Goal: Task Accomplishment & Management: Use online tool/utility

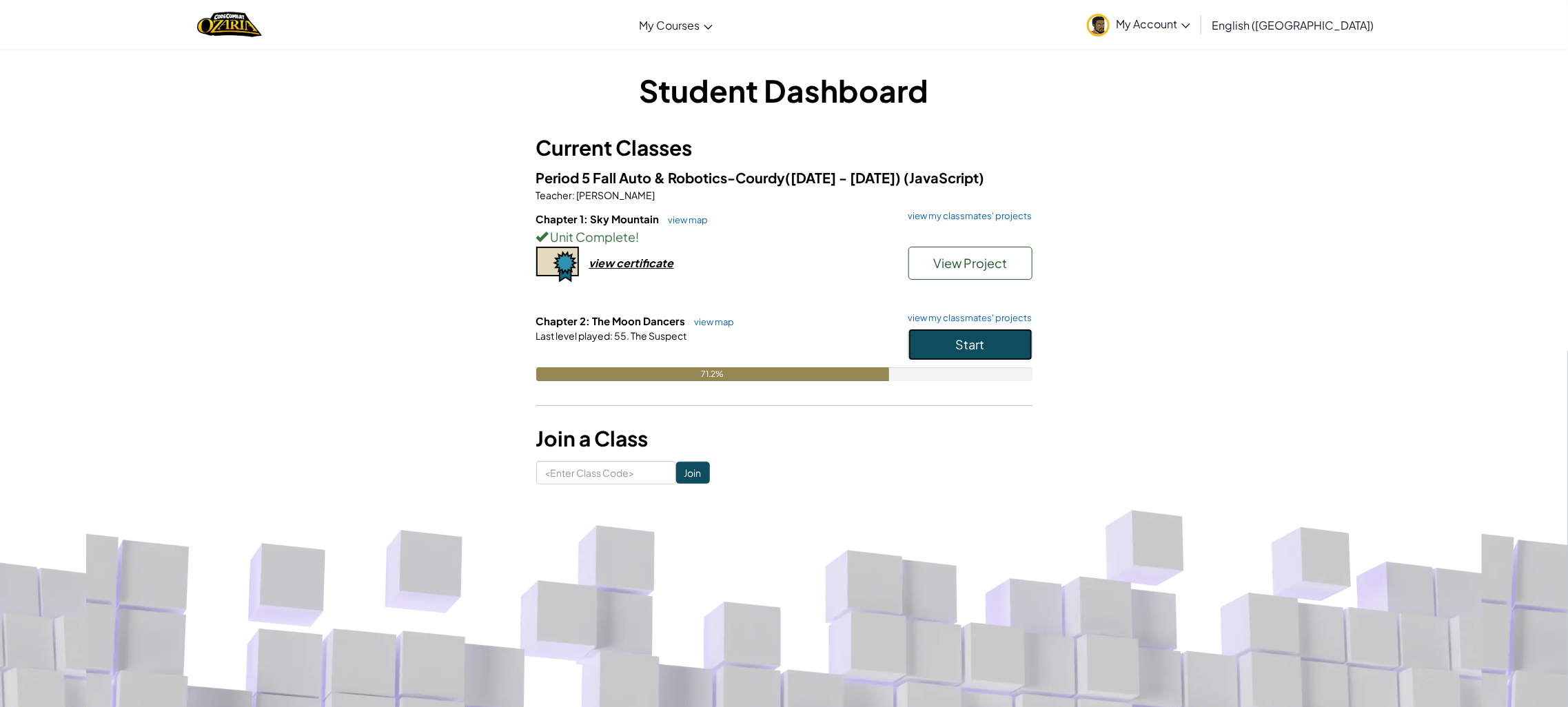
click at [959, 353] on button "Start" at bounding box center [970, 344] width 124 height 32
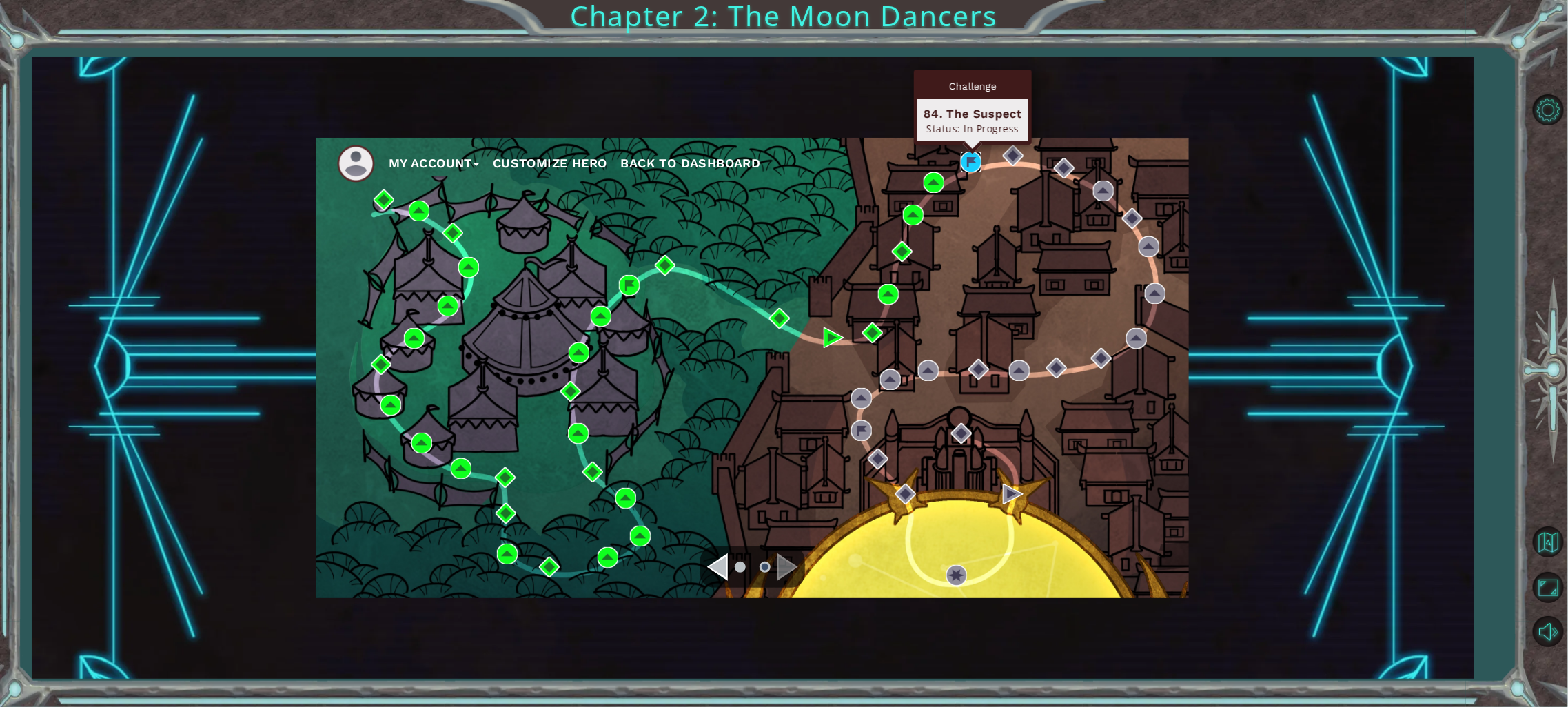
click at [975, 162] on img at bounding box center [971, 162] width 21 height 21
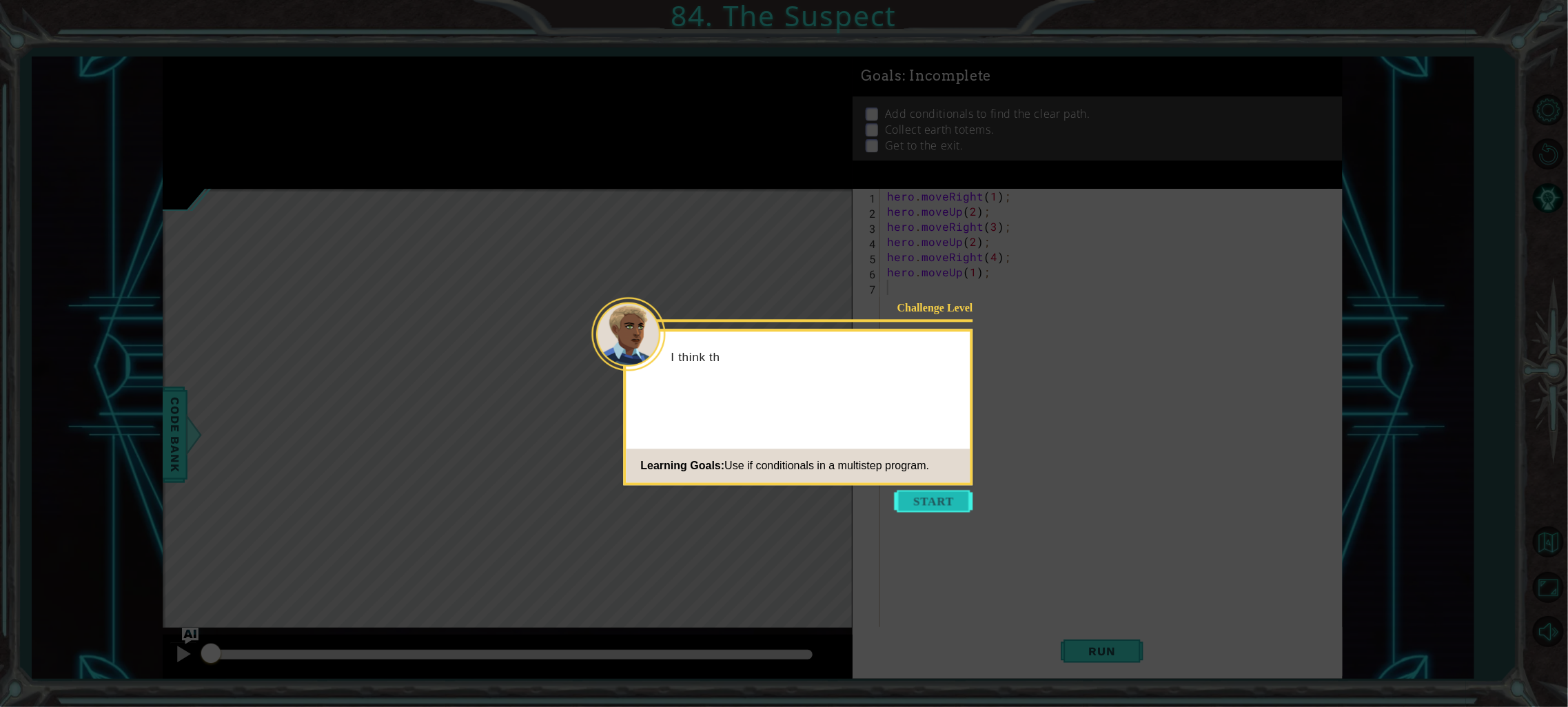
click at [958, 496] on button "Start" at bounding box center [934, 501] width 78 height 22
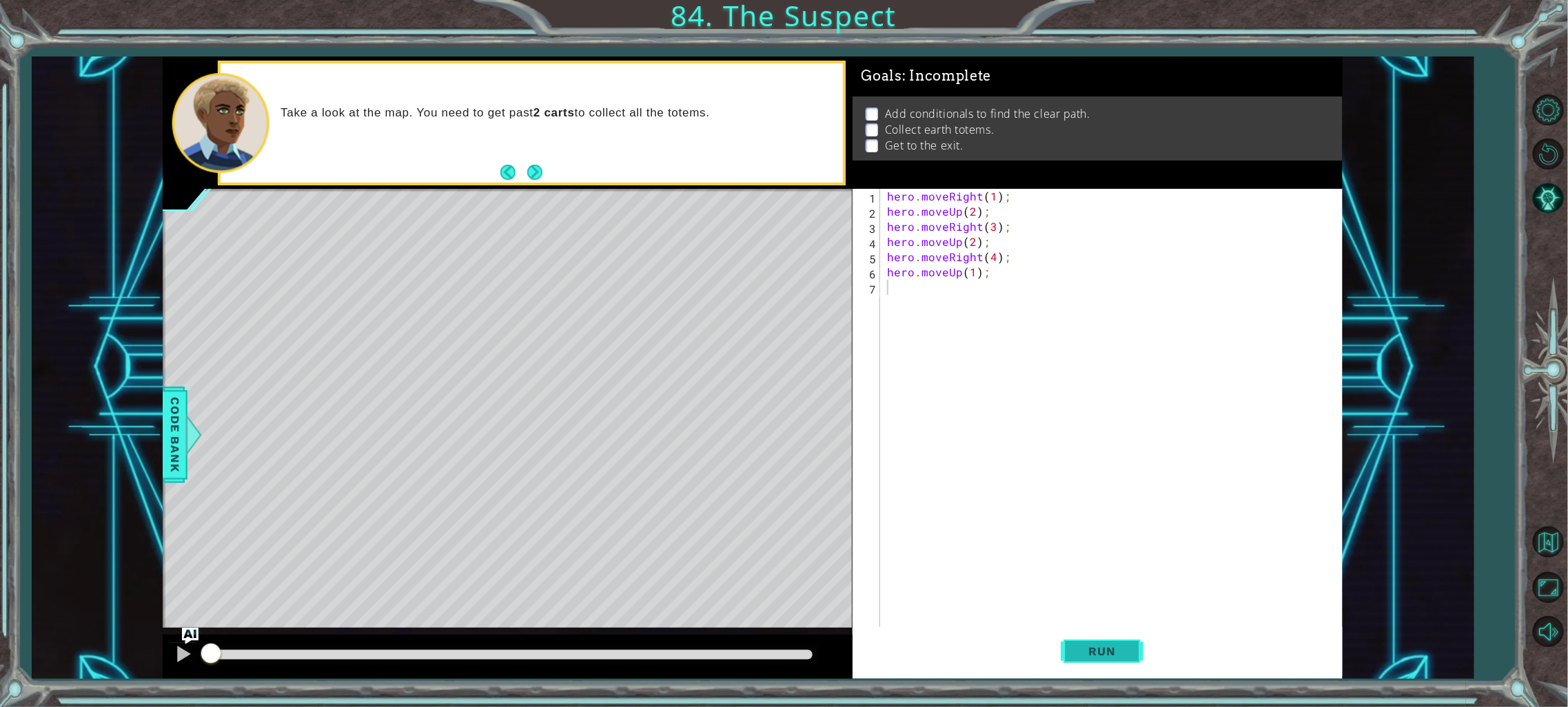
click at [1090, 645] on span "Run" at bounding box center [1102, 651] width 54 height 14
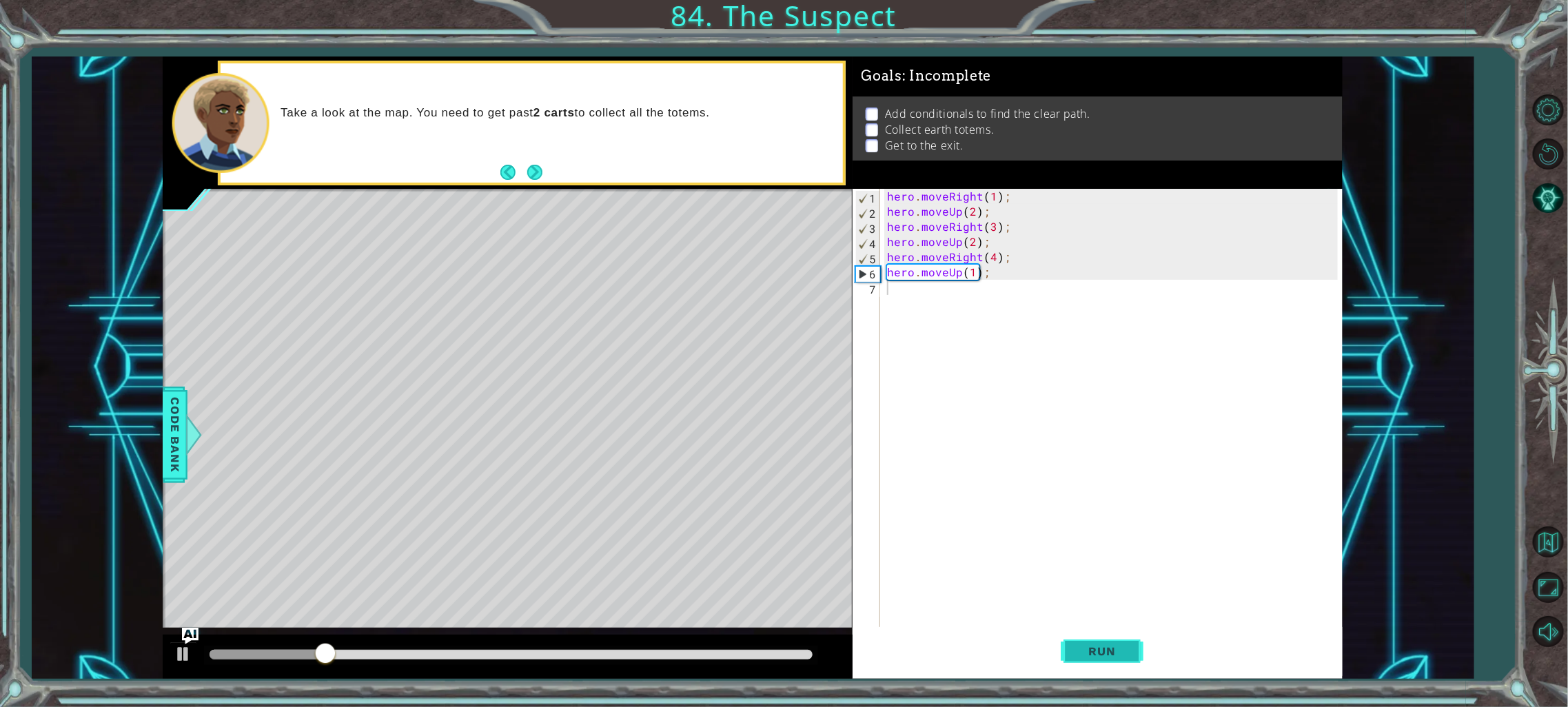
click at [1095, 644] on span "Run" at bounding box center [1102, 651] width 54 height 14
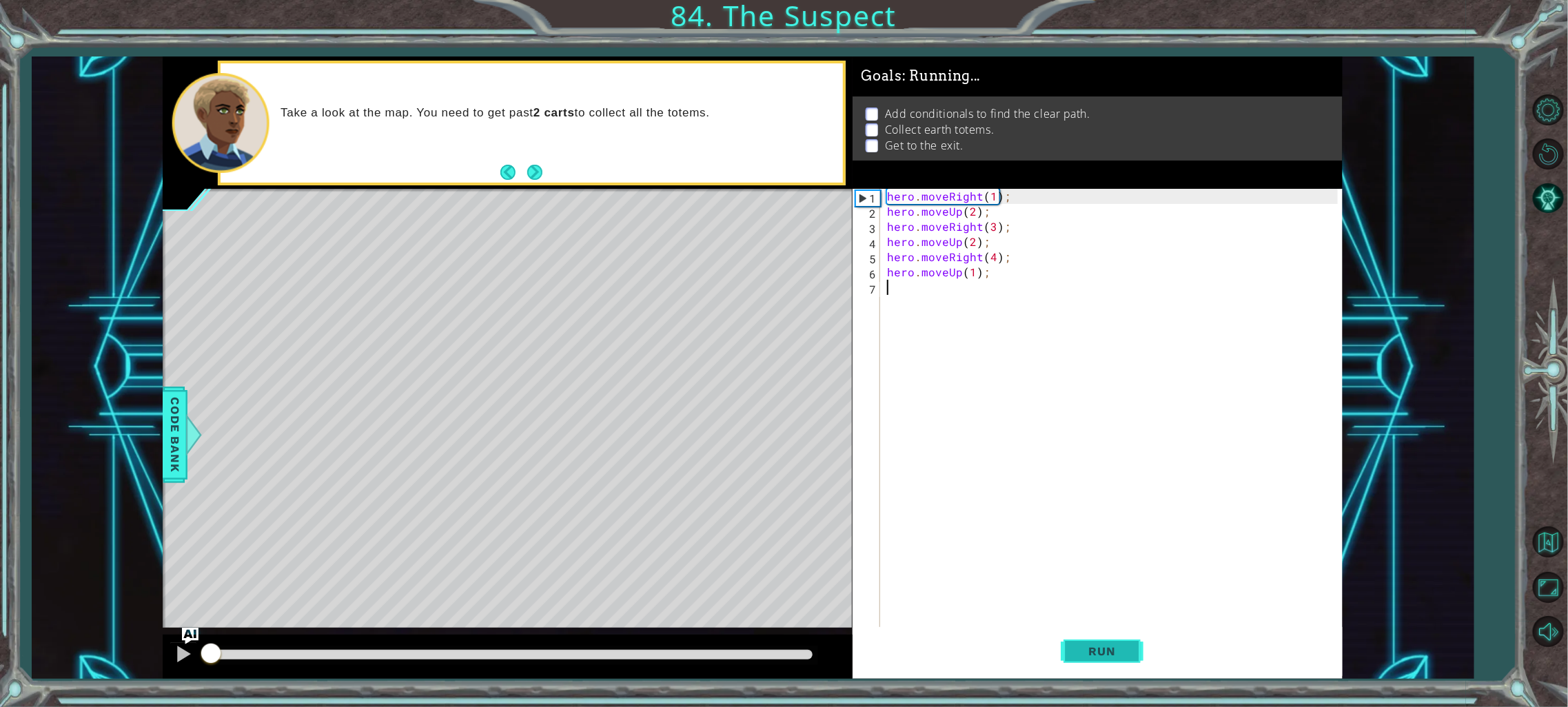
click at [1095, 644] on span "Run" at bounding box center [1102, 651] width 54 height 14
click at [192, 630] on img "Ask AI" at bounding box center [189, 635] width 18 height 18
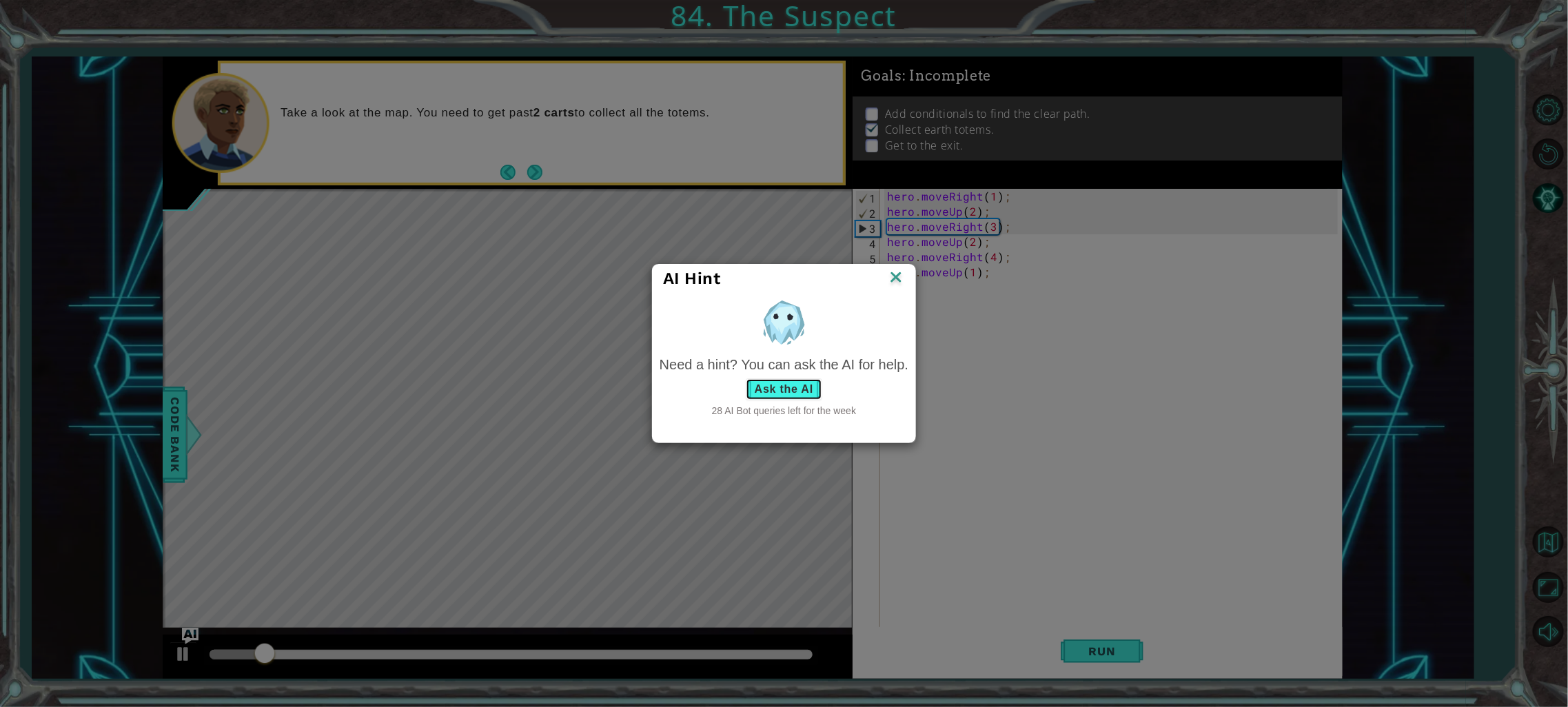
click at [773, 389] on button "Ask the AI" at bounding box center [784, 389] width 76 height 22
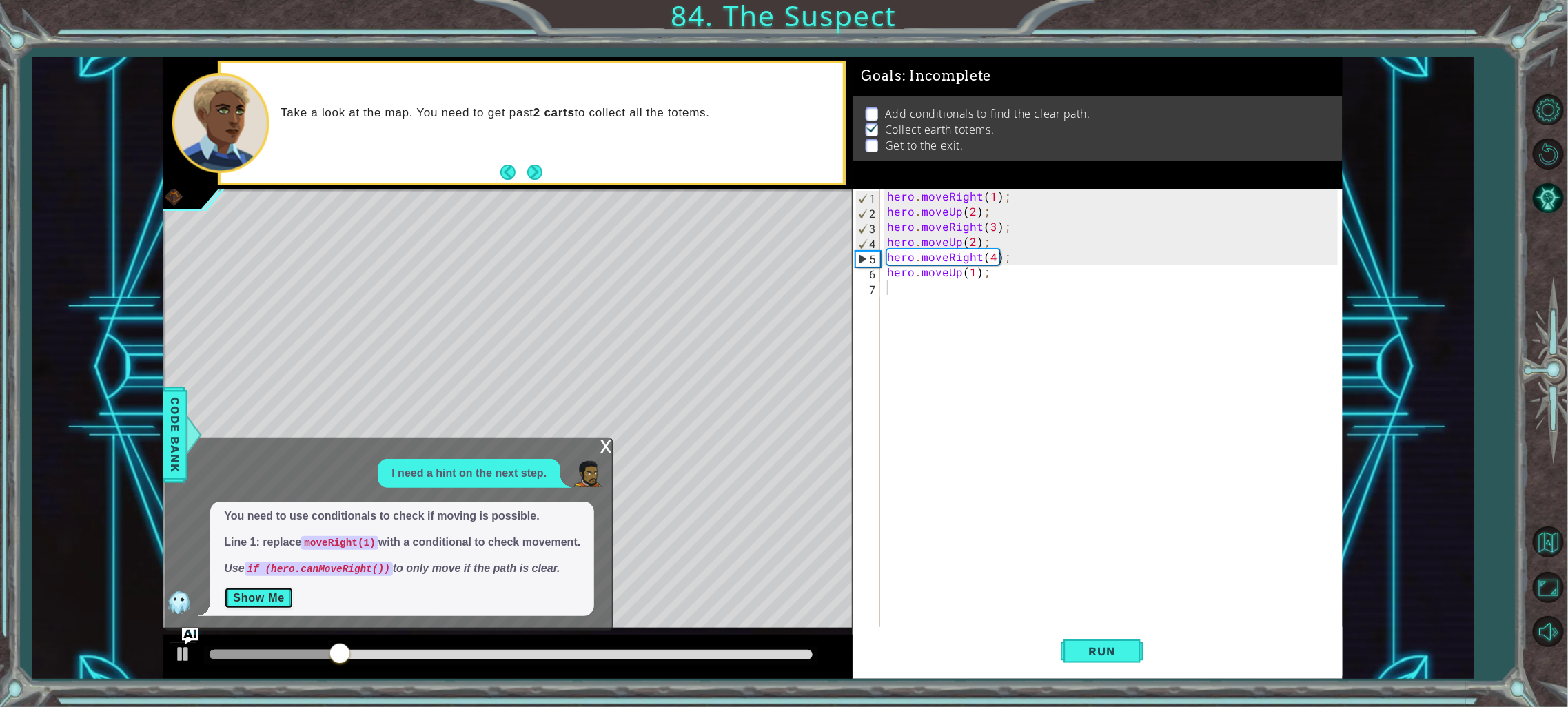
click at [268, 599] on button "Show Me" at bounding box center [259, 597] width 70 height 22
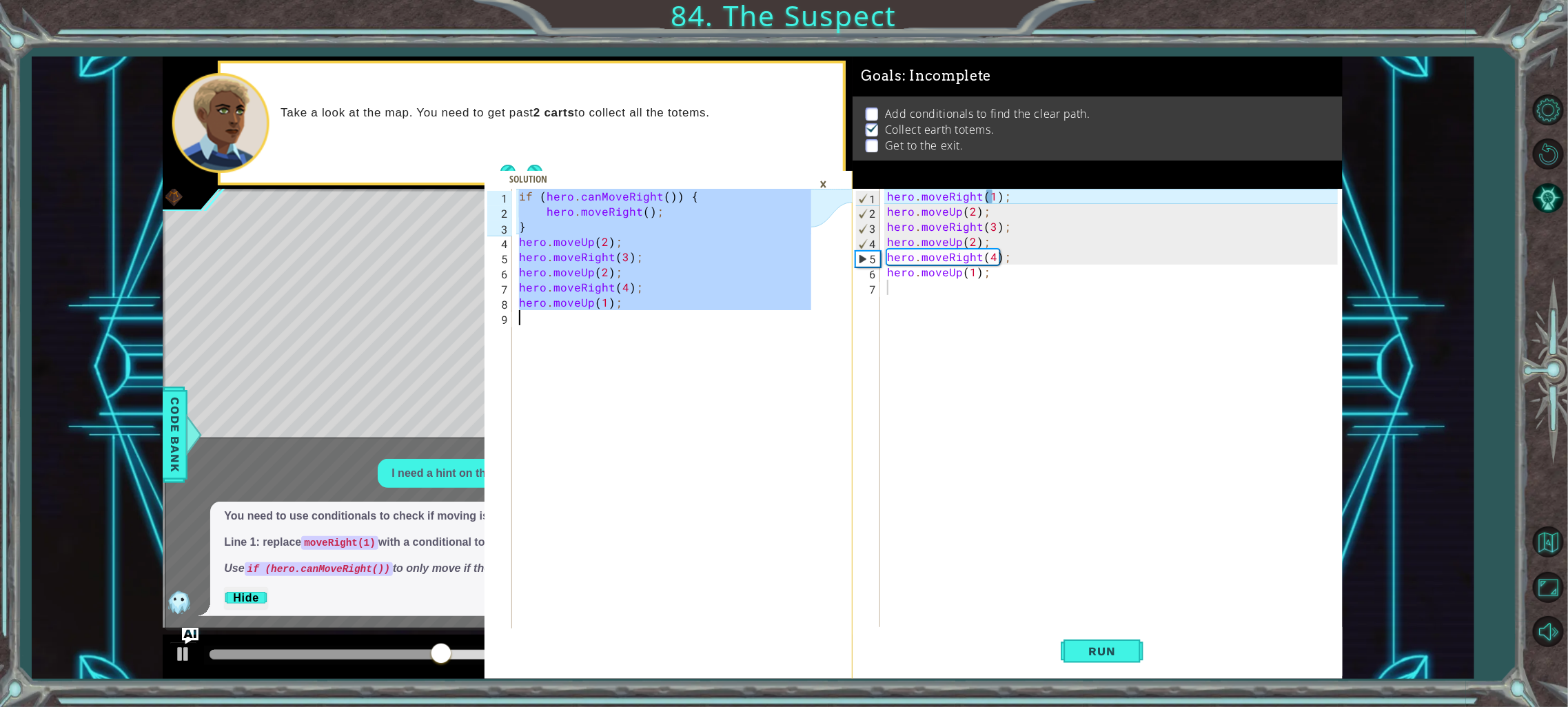
drag, startPoint x: 516, startPoint y: 198, endPoint x: 644, endPoint y: 317, distance: 174.8
click at [644, 317] on div "if ( hero . canMoveRight ( )) { hero . moveRight ( ) ; } hero . moveUp ( 2 ) ; …" at bounding box center [667, 424] width 301 height 470
type textarea "hero.moveUp(1);"
click at [920, 286] on div "hero . moveRight ( 1 ) ; hero . moveUp ( 2 ) ; hero . moveRight ( 3 ) ; hero . …" at bounding box center [1114, 431] width 460 height 485
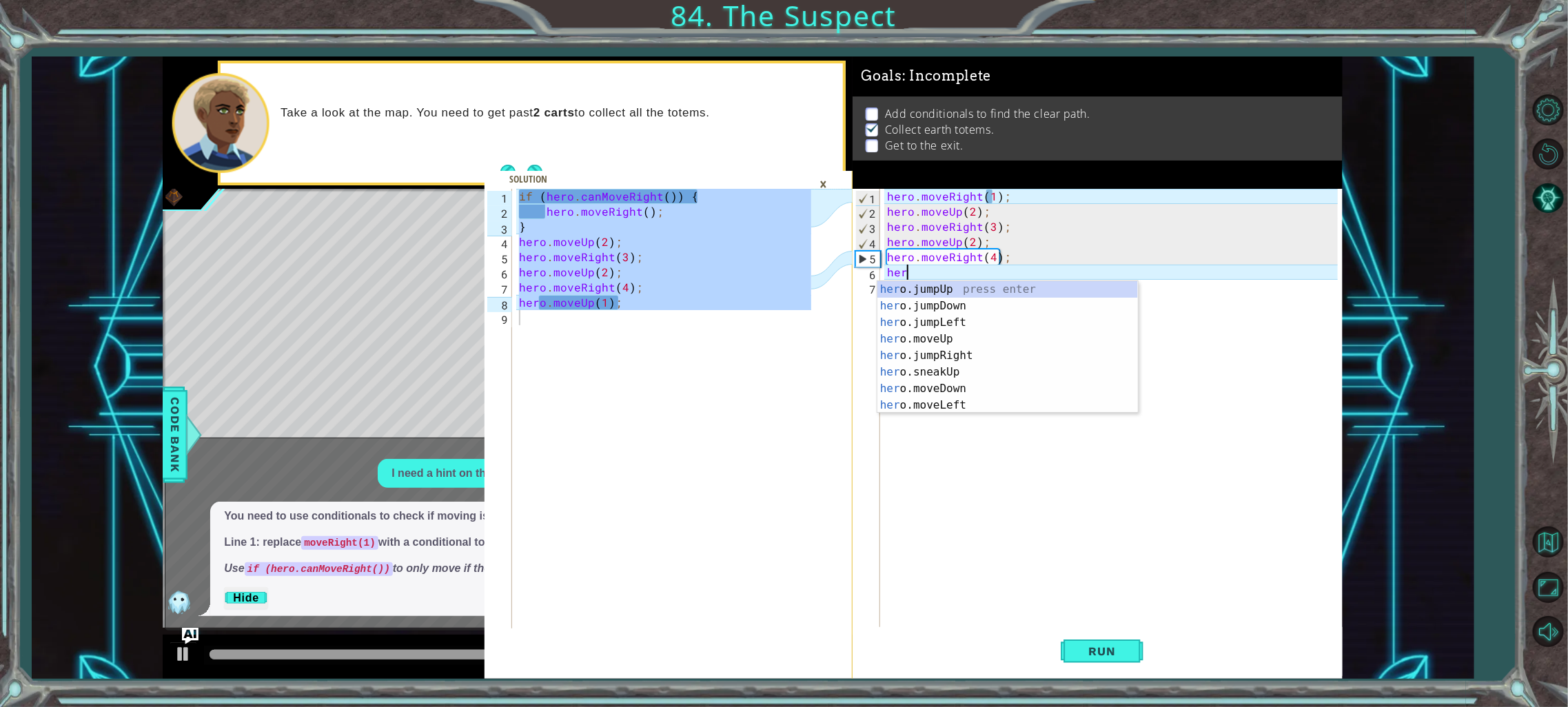
type textarea "h"
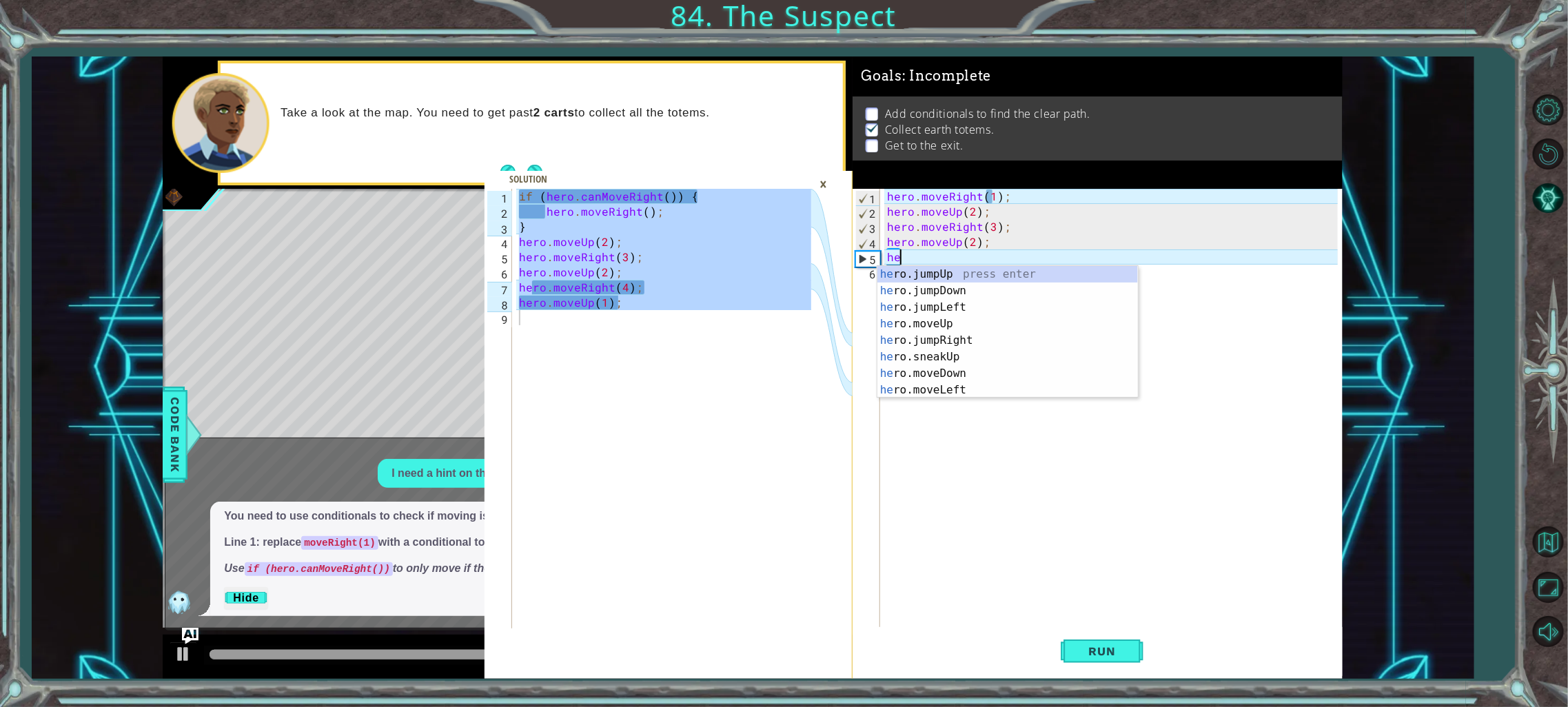
type textarea "h"
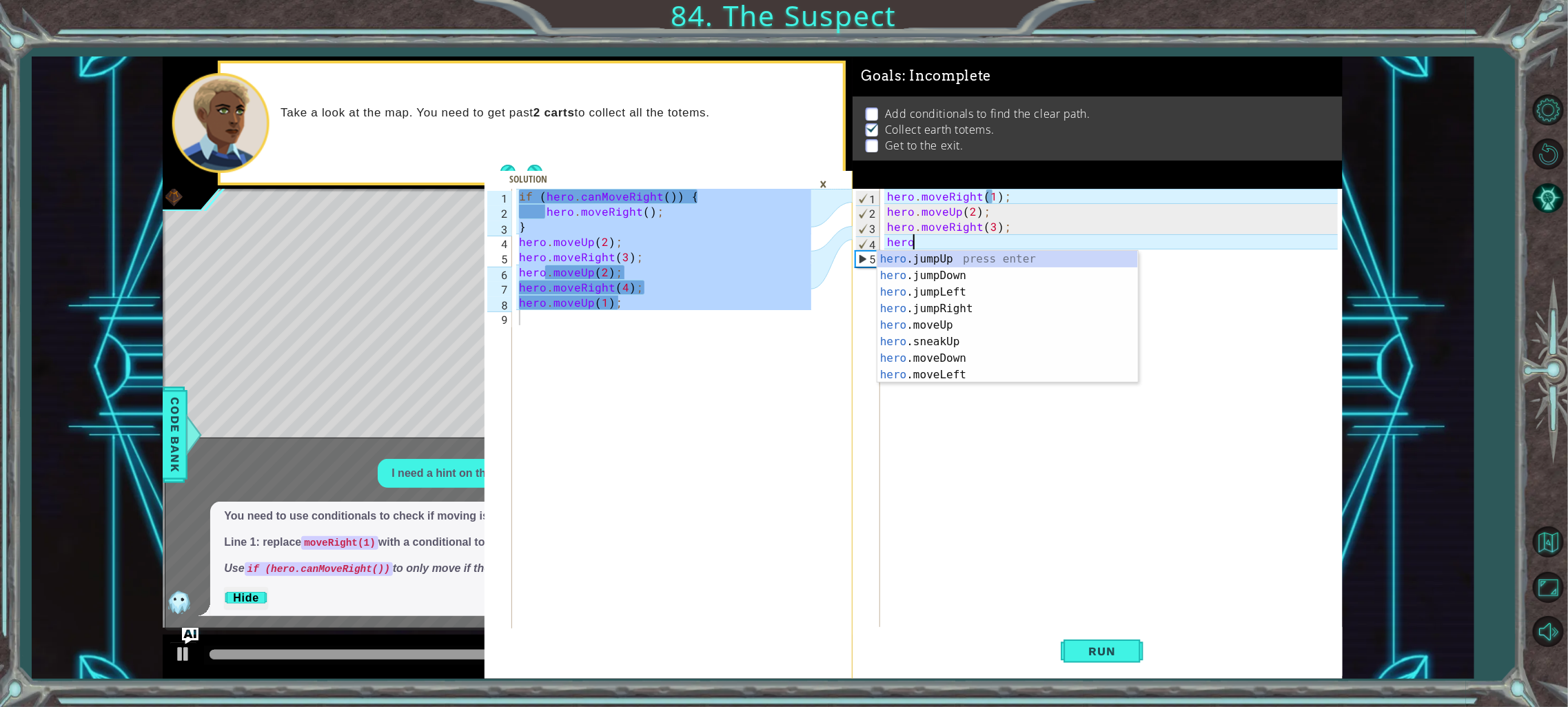
type textarea "h"
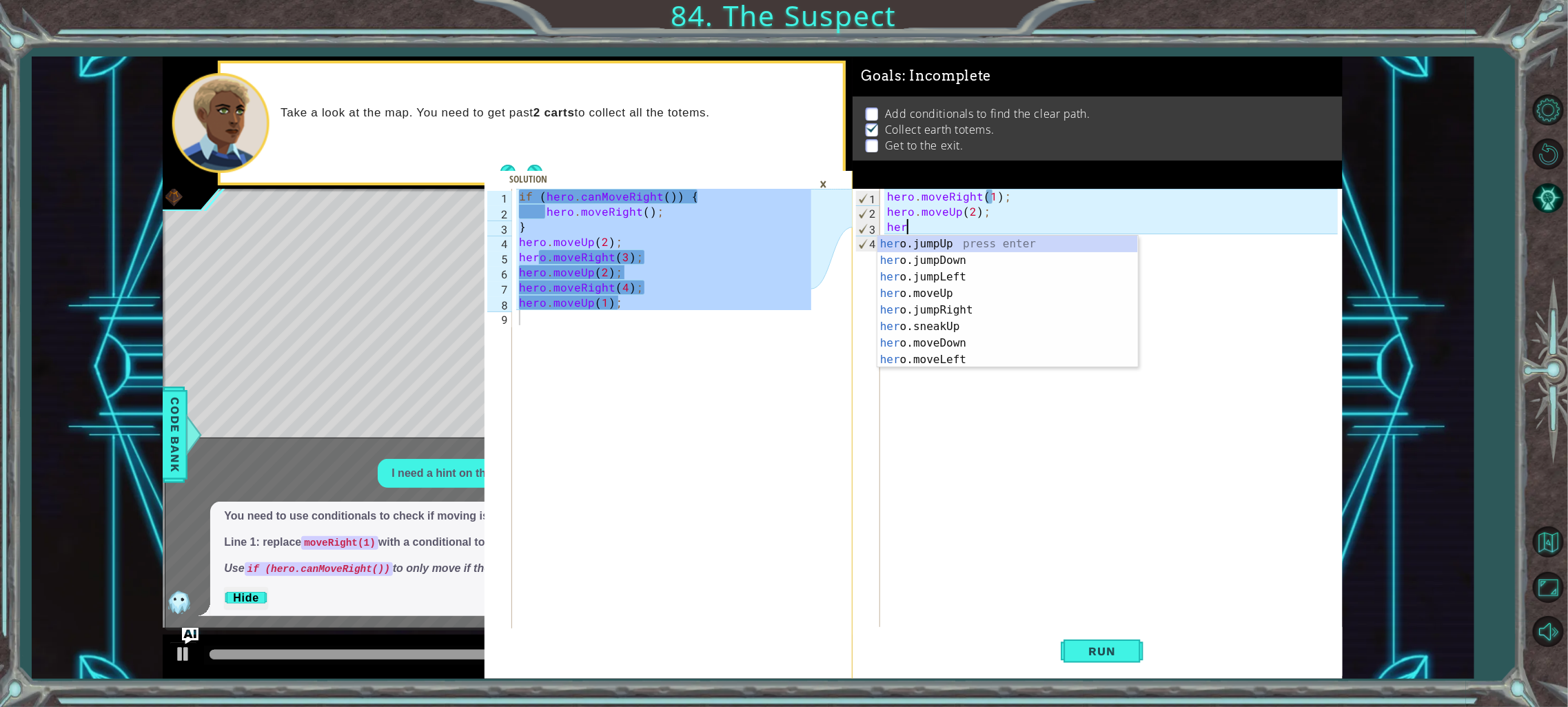
type textarea "h"
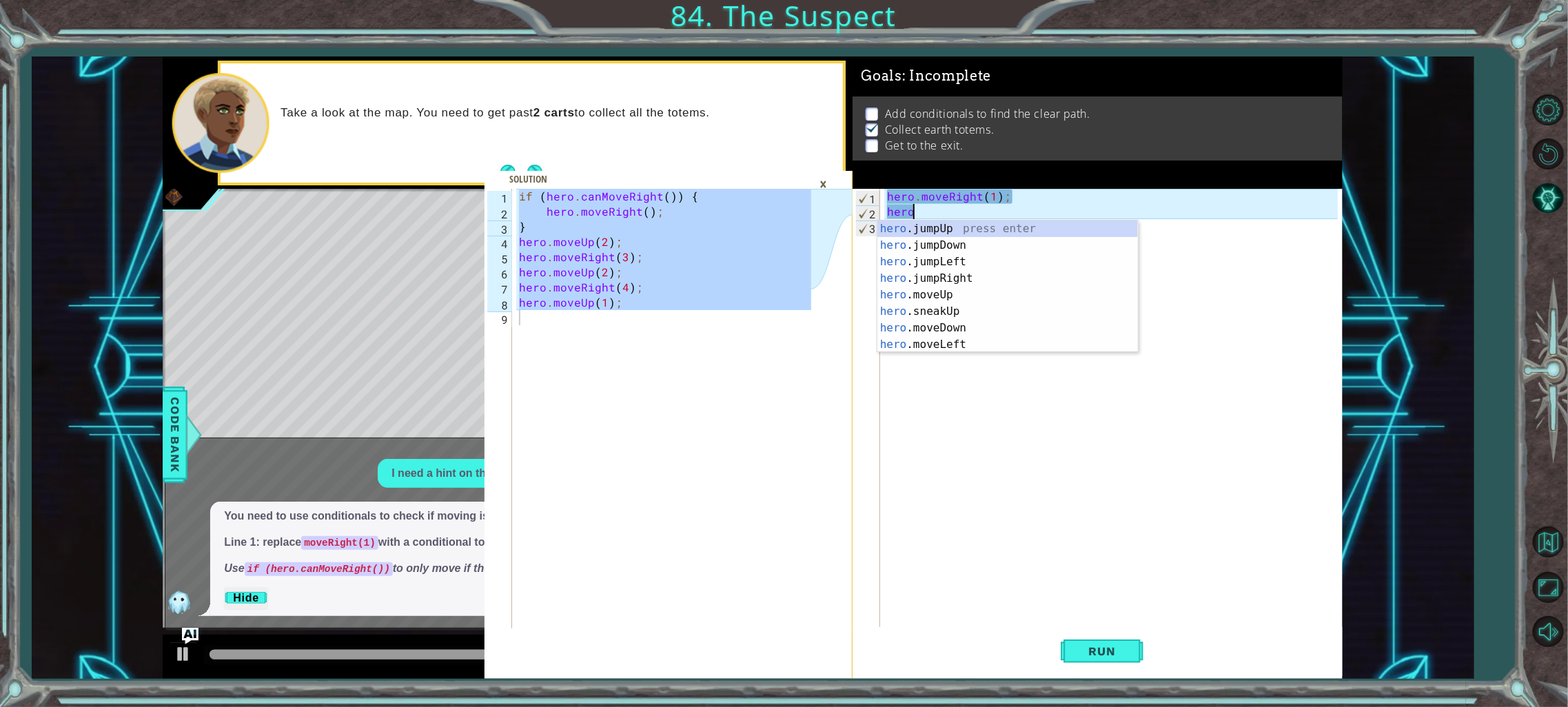
type textarea "h"
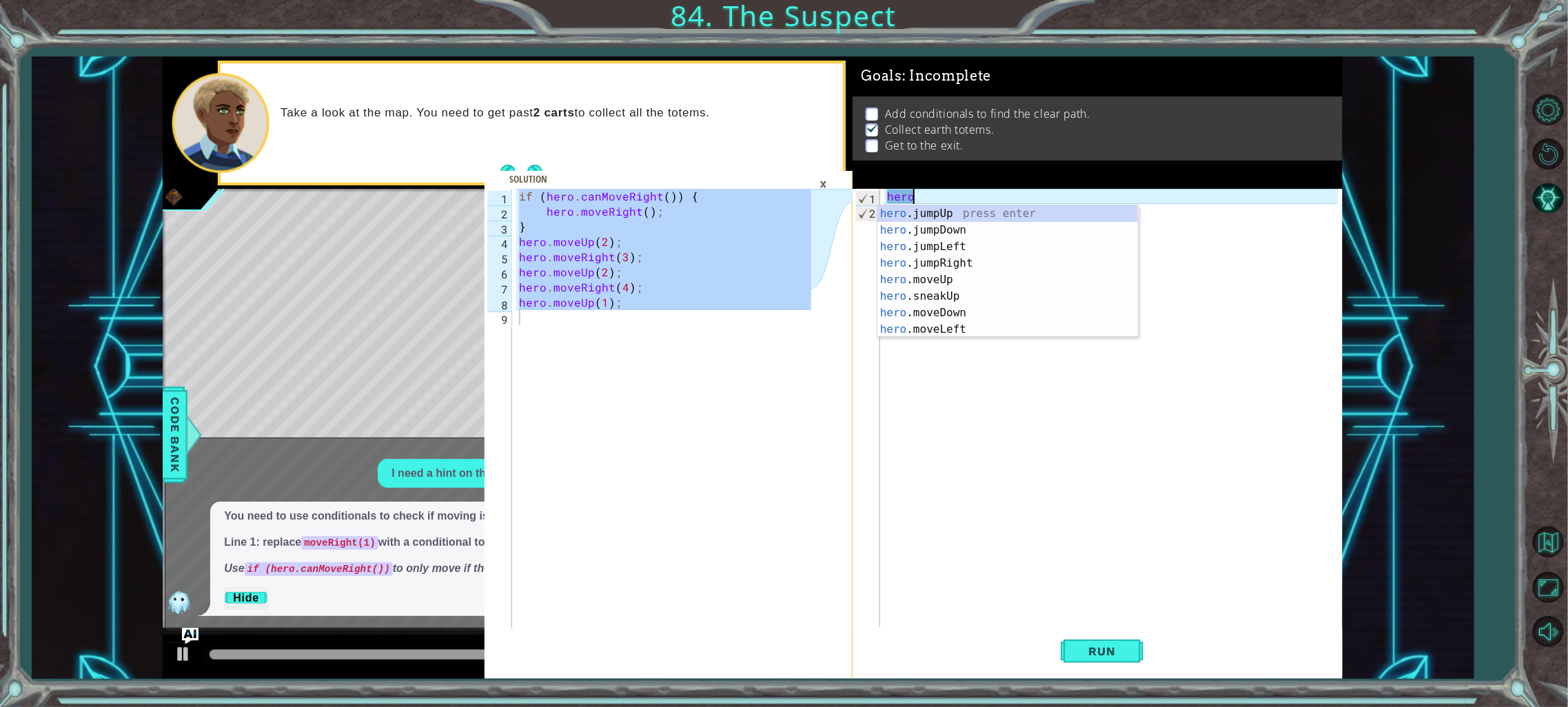
type textarea "h"
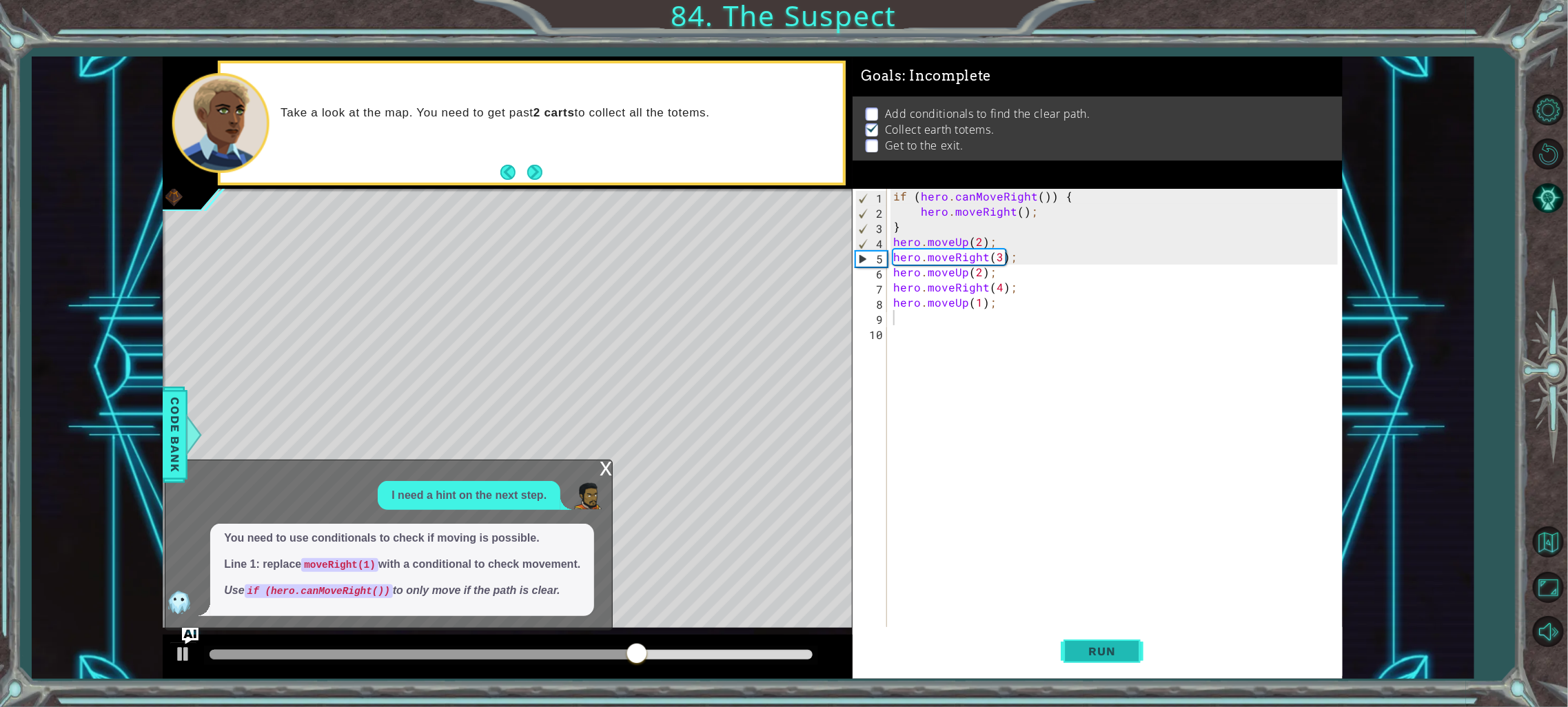
click at [1077, 671] on button "Run" at bounding box center [1102, 651] width 83 height 49
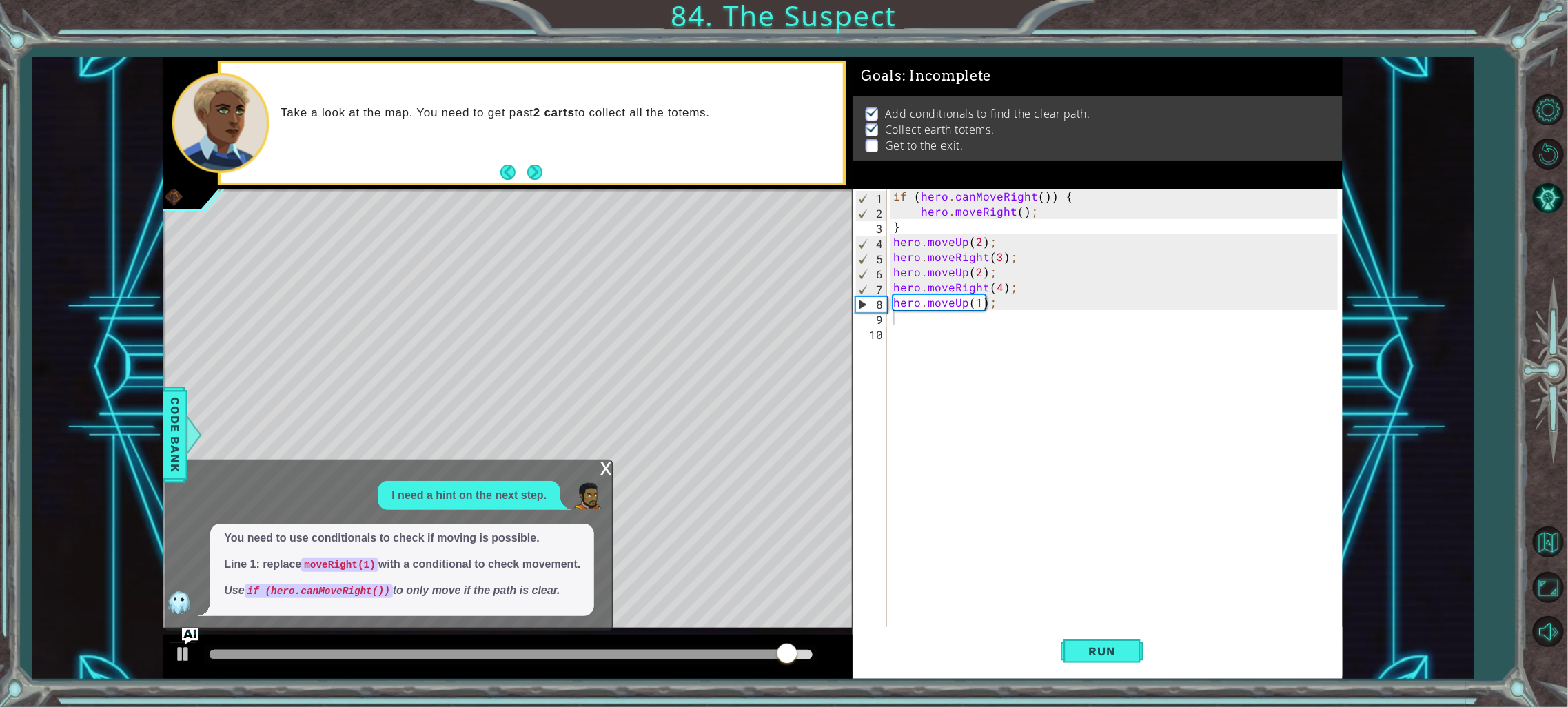
click at [428, 553] on span "You need to use conditionals to check if moving is possible. Line 1: replace mo…" at bounding box center [402, 565] width 356 height 68
click at [192, 638] on img "Ask AI" at bounding box center [189, 635] width 18 height 18
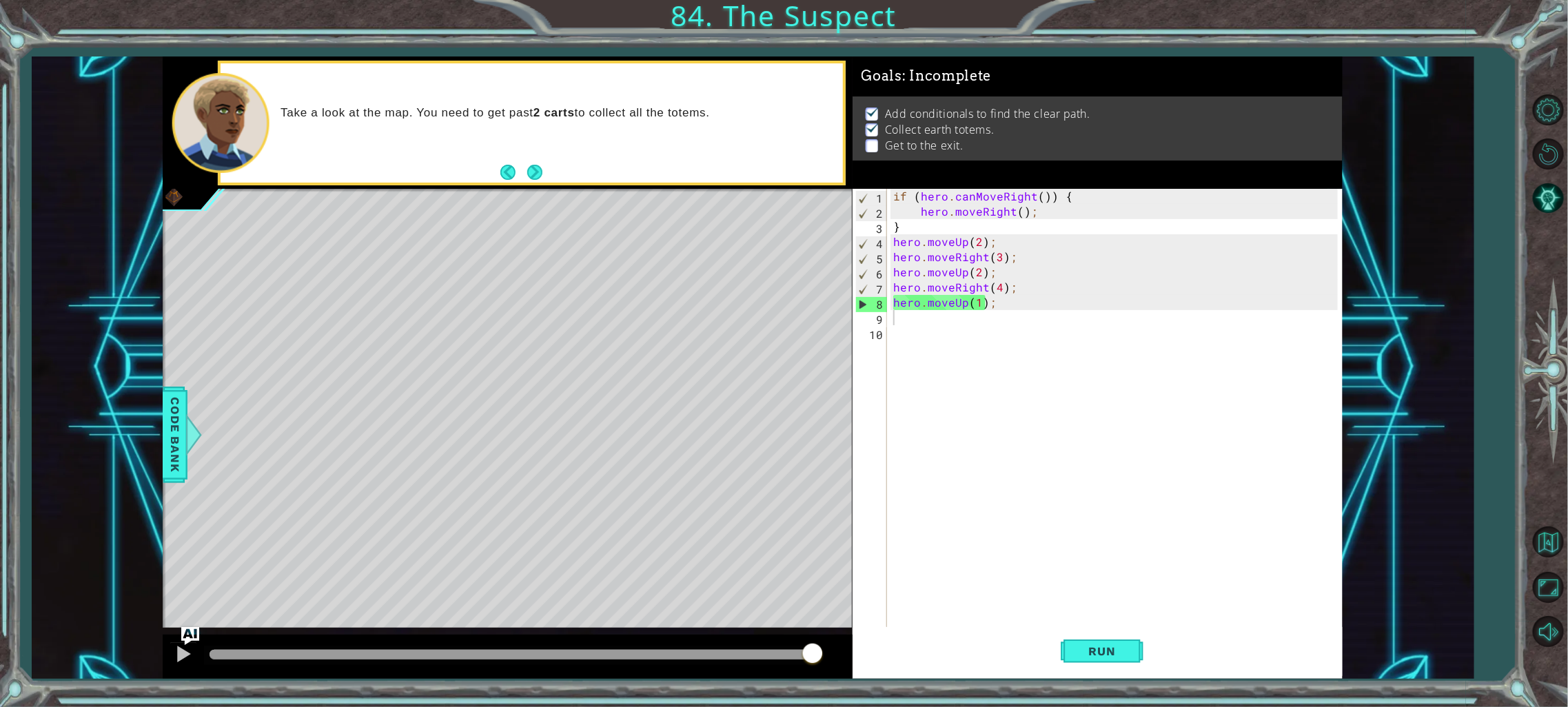
click at [194, 637] on img "Ask AI" at bounding box center [189, 635] width 18 height 18
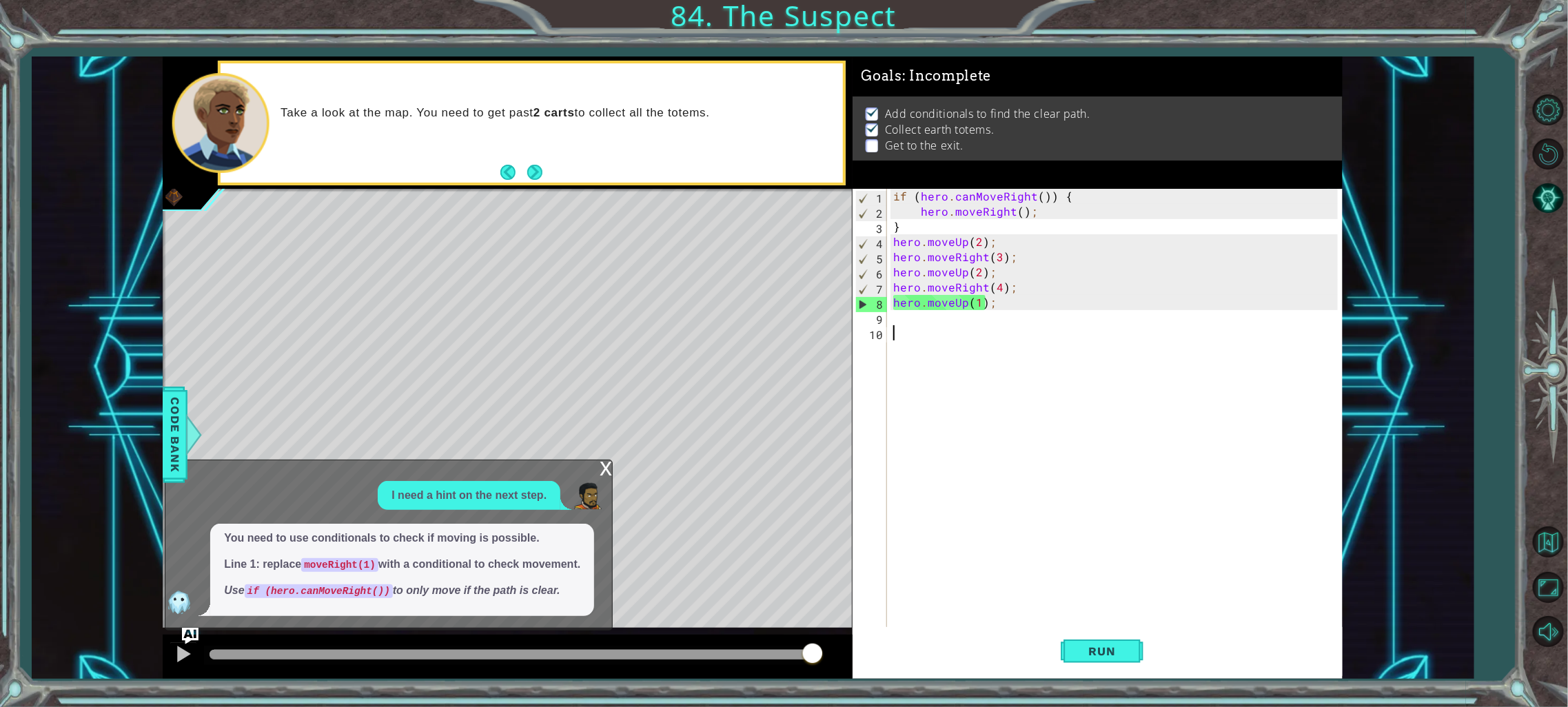
click at [1044, 330] on div "if ( hero . canMoveRight ( )) { hero . moveRight ( ) ; } hero . moveUp ( 2 ) ; …" at bounding box center [1118, 424] width 455 height 470
click at [1097, 657] on span "Run" at bounding box center [1102, 651] width 54 height 14
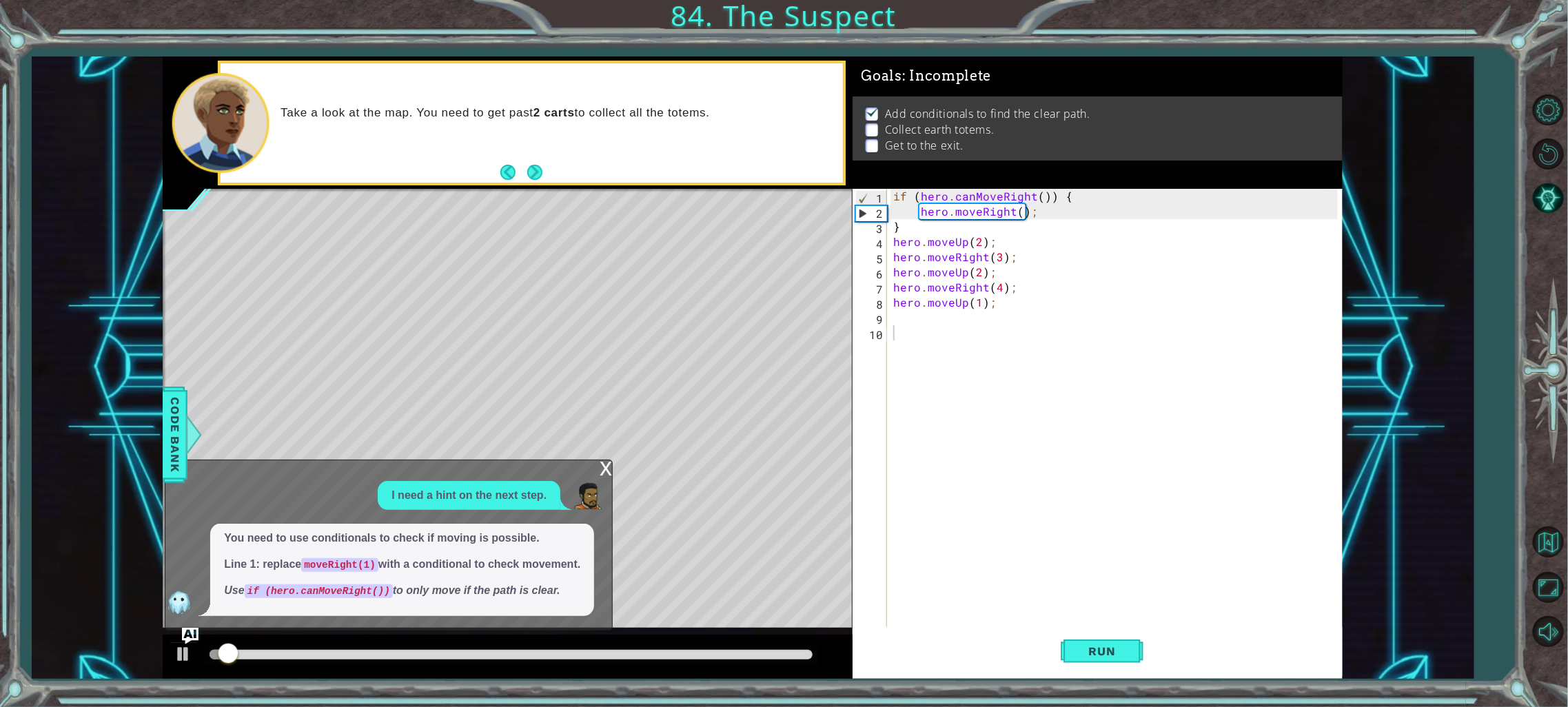
click at [593, 465] on div "x I need a hint on the next step. You need to use conditionals to check if movi…" at bounding box center [388, 545] width 448 height 171
click at [600, 466] on div "x" at bounding box center [606, 466] width 12 height 14
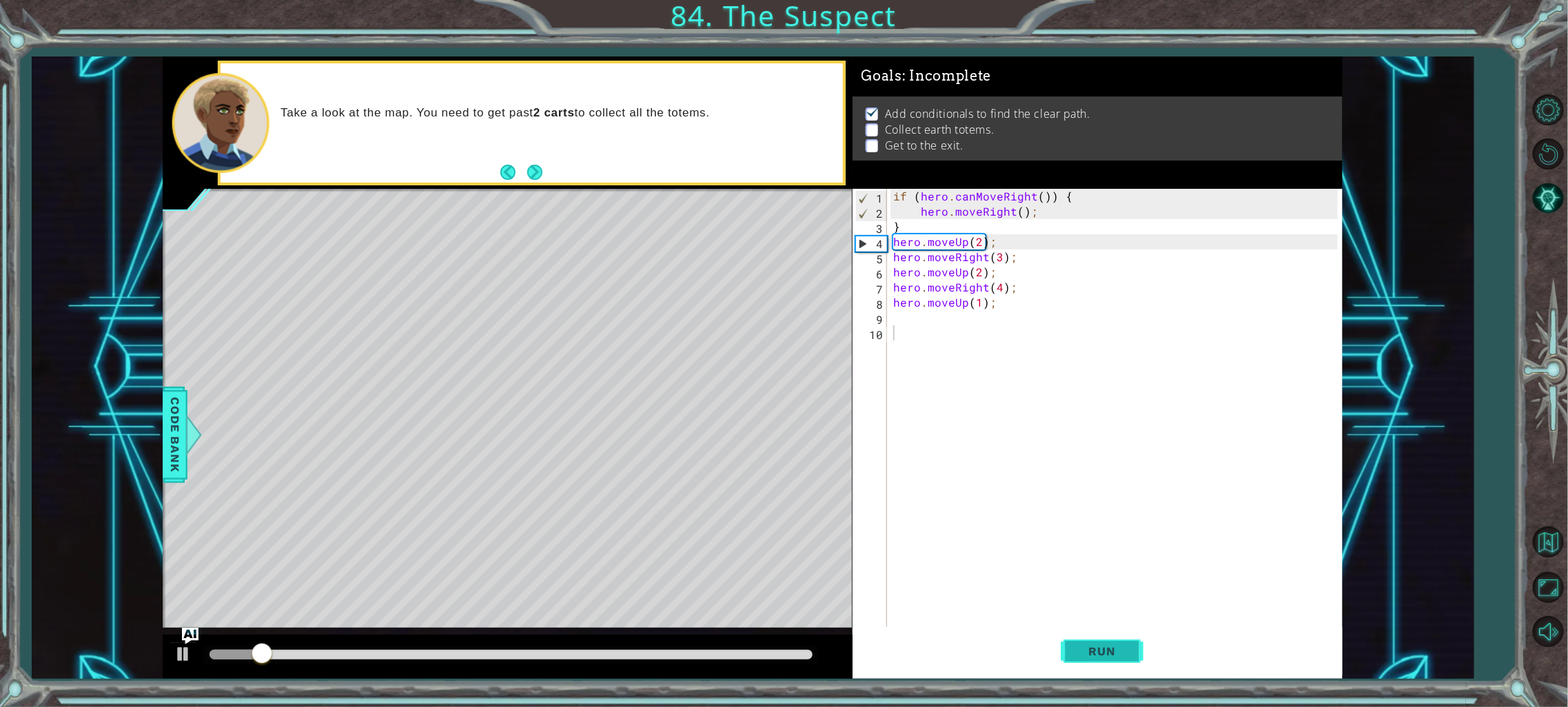
click at [1089, 648] on span "Run" at bounding box center [1102, 651] width 54 height 14
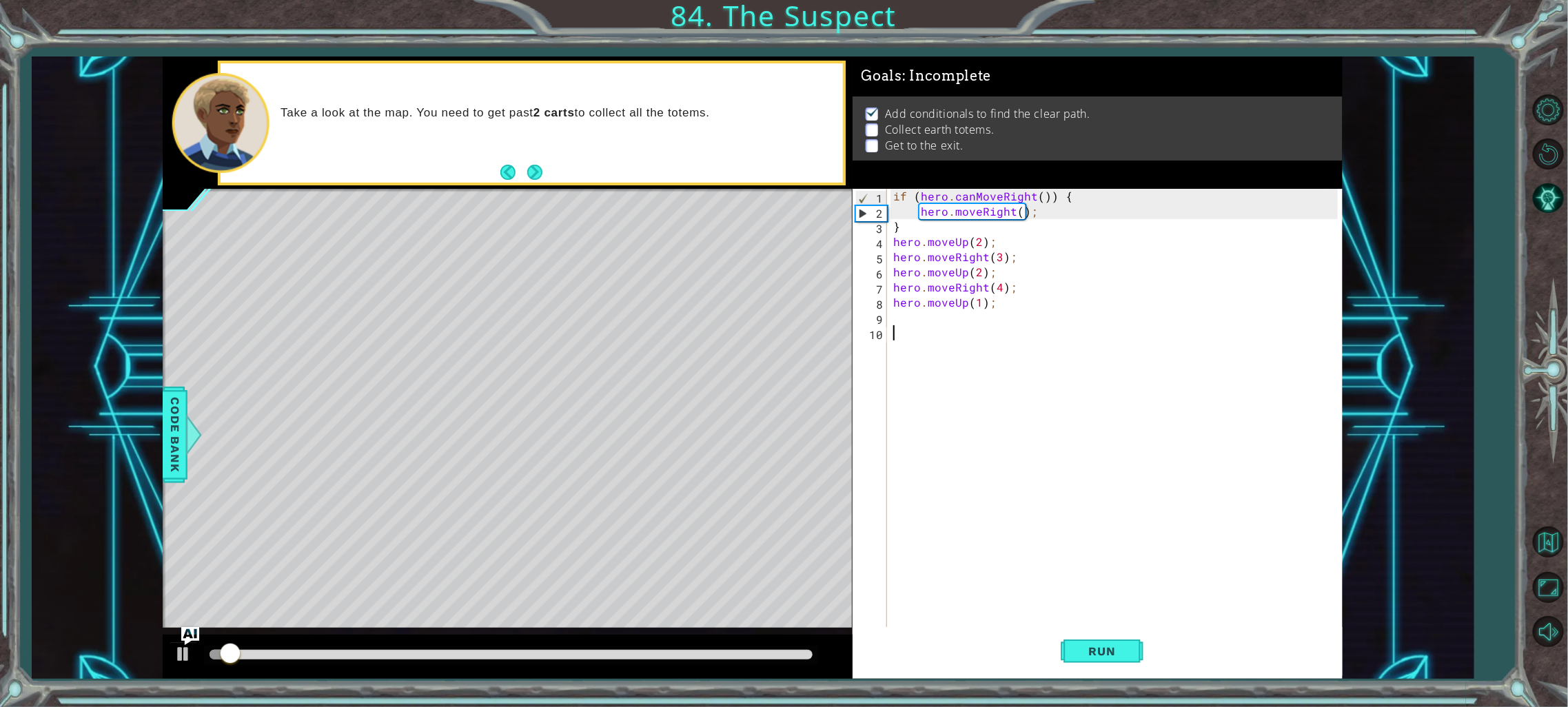
click at [190, 628] on img "Ask AI" at bounding box center [189, 635] width 18 height 18
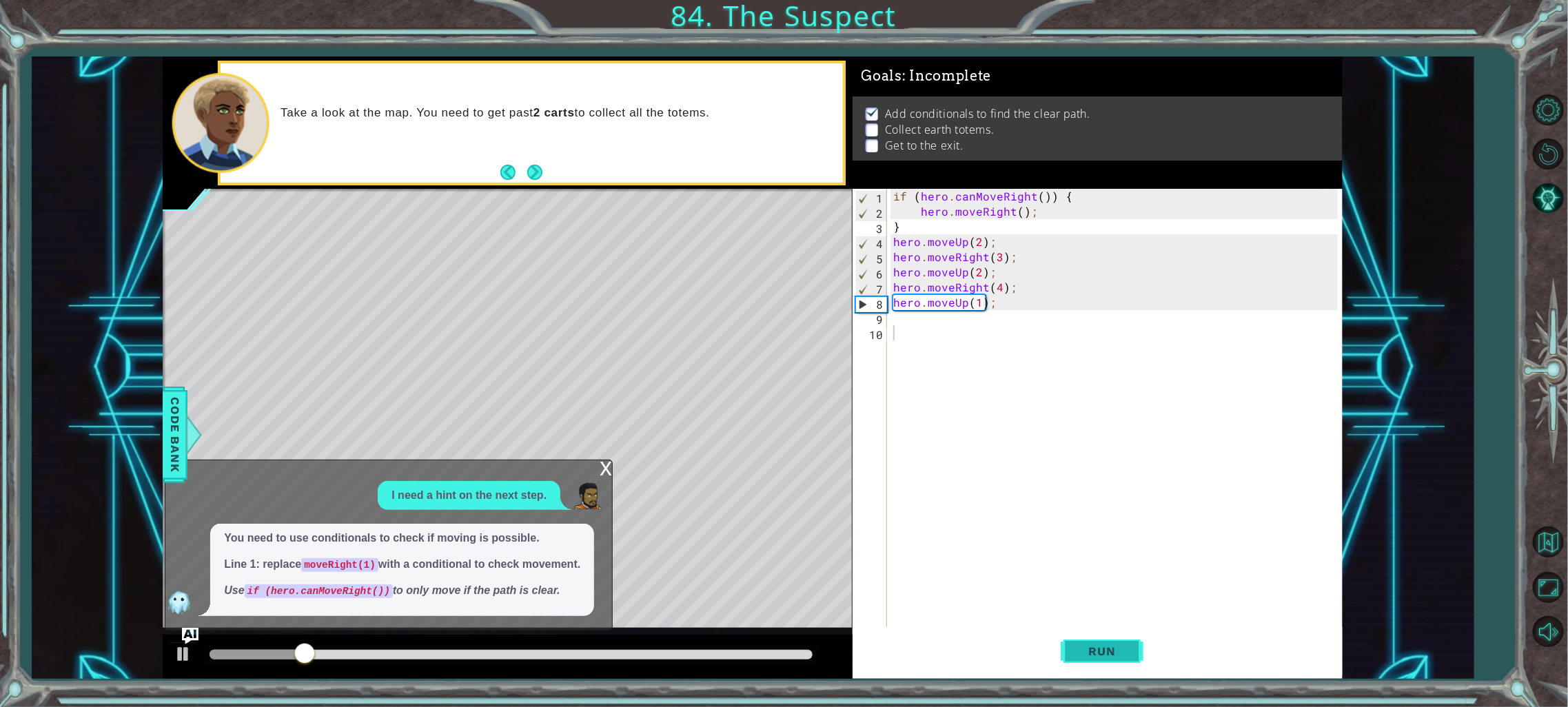
click at [1120, 659] on button "Run" at bounding box center [1102, 651] width 83 height 49
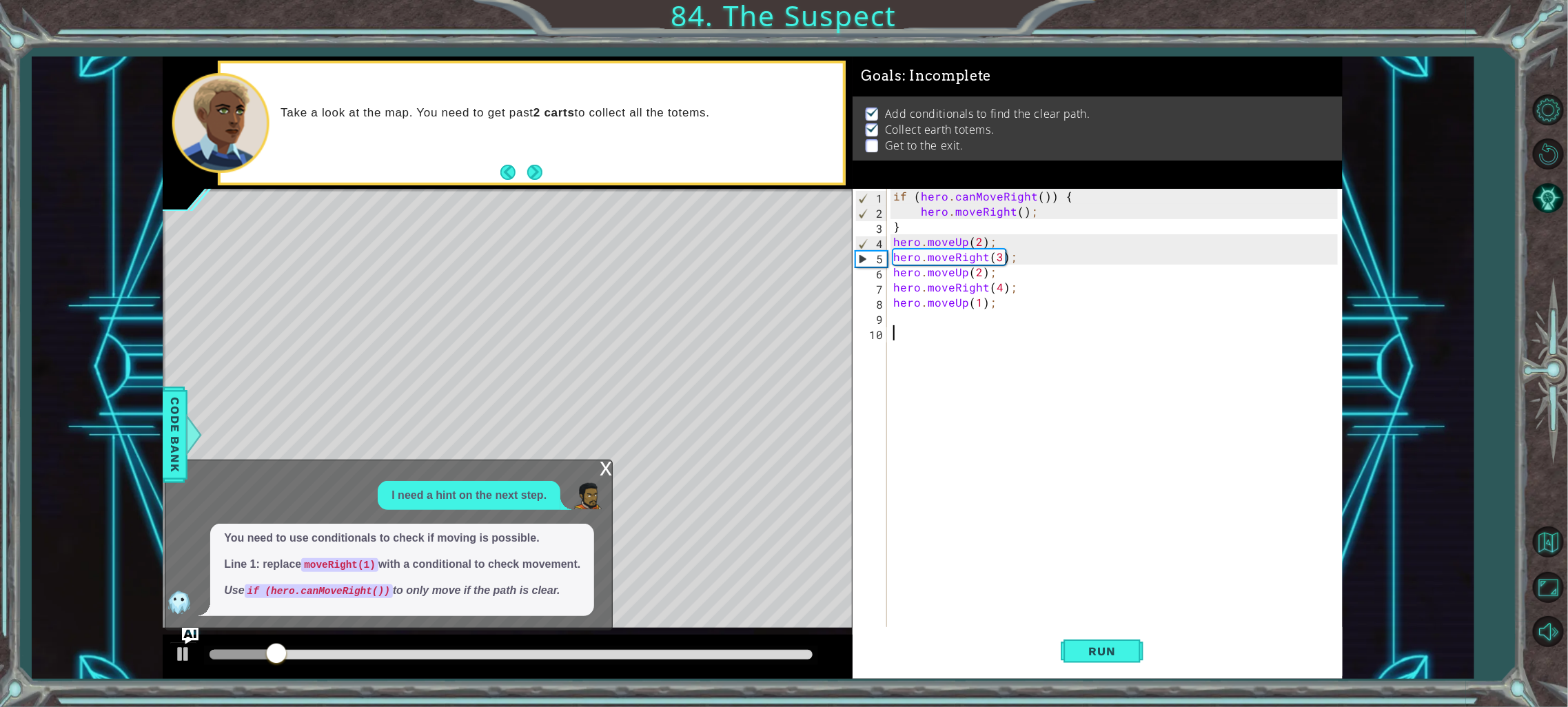
click at [603, 473] on div "x" at bounding box center [606, 466] width 12 height 14
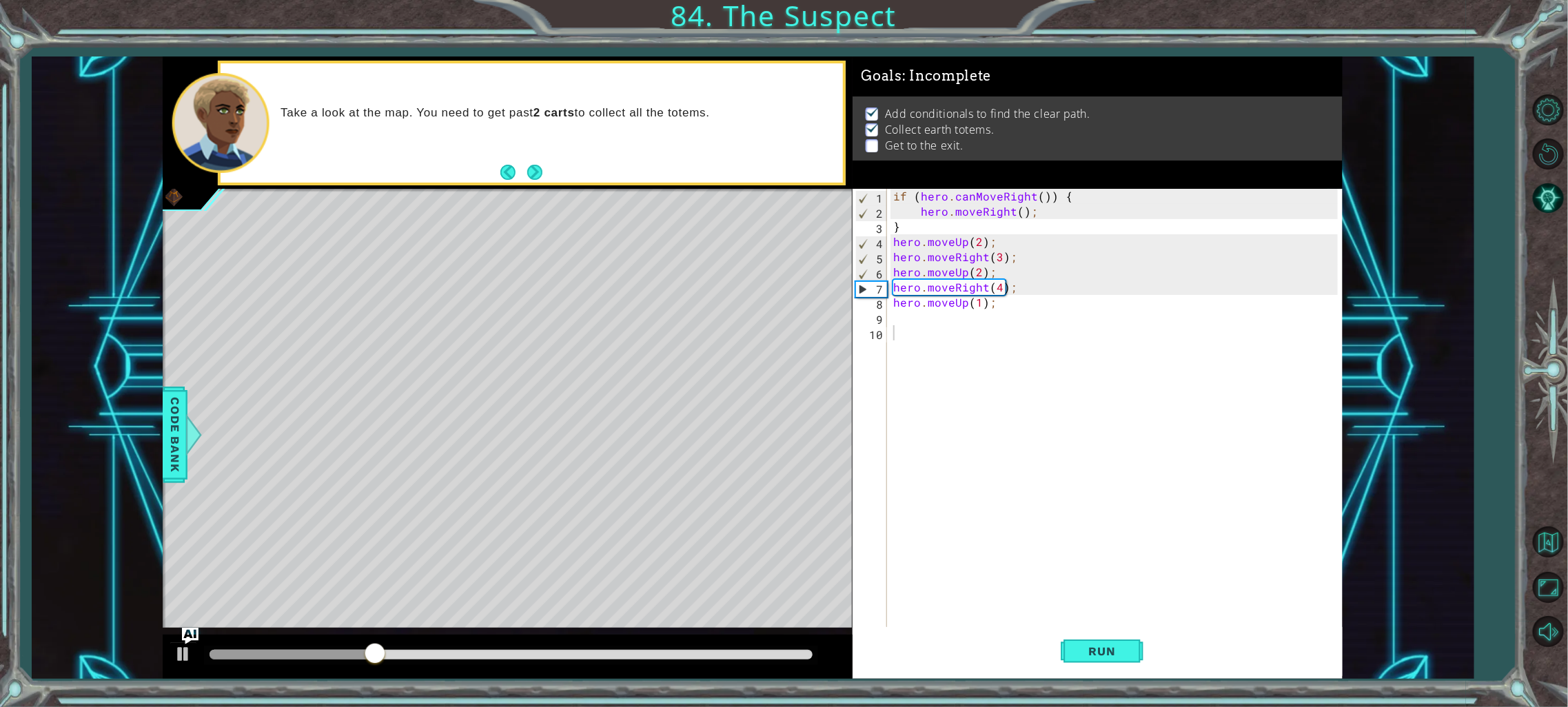
click at [1000, 286] on div "if ( hero . canMoveRight ( )) { hero . moveRight ( ) ; } hero . moveUp ( 2 ) ; …" at bounding box center [1118, 424] width 455 height 470
type textarea "hero.moveRight(3);"
click at [1091, 639] on button "Run" at bounding box center [1102, 651] width 83 height 49
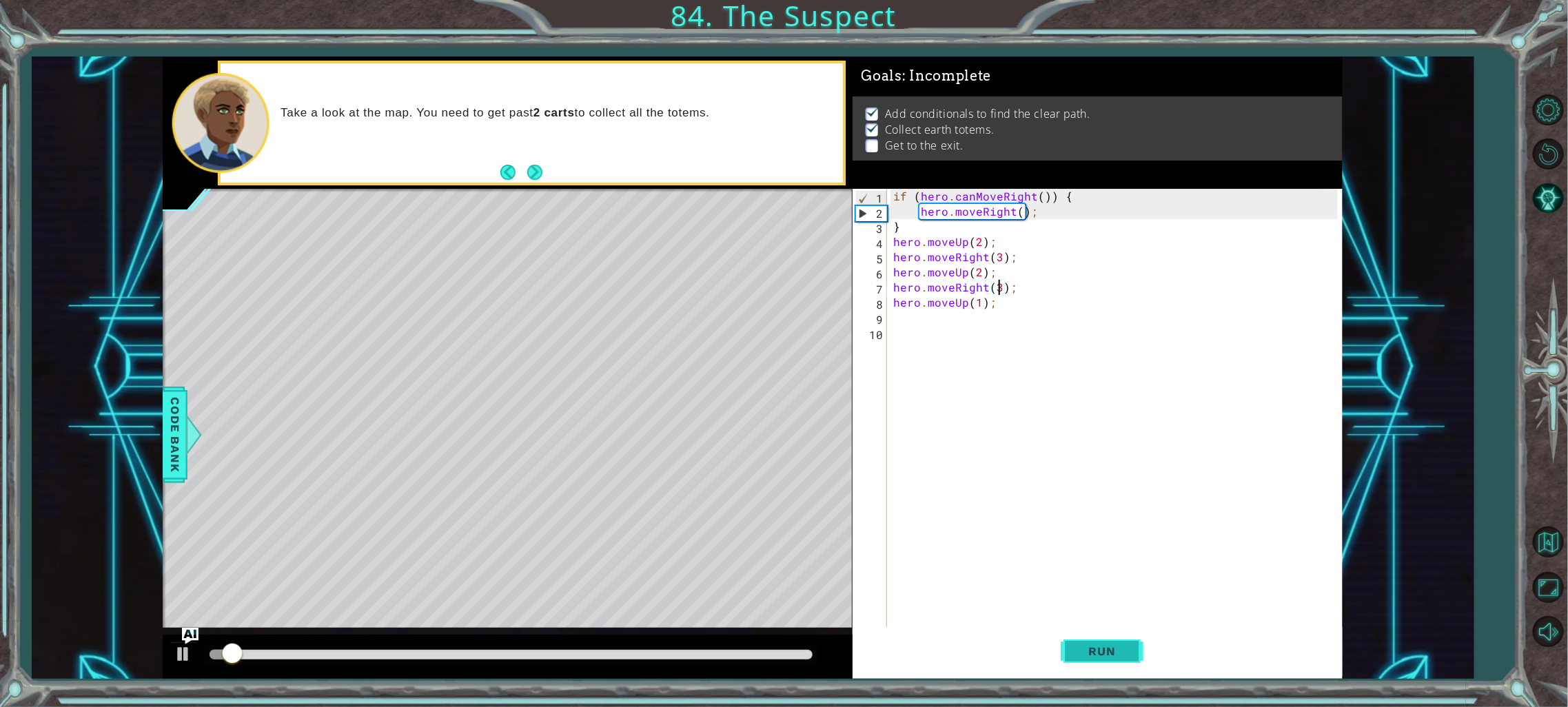
click at [1086, 635] on button "Run" at bounding box center [1102, 651] width 83 height 49
click at [1084, 632] on button "Run" at bounding box center [1102, 651] width 83 height 49
click at [1083, 630] on button "Run" at bounding box center [1102, 651] width 83 height 49
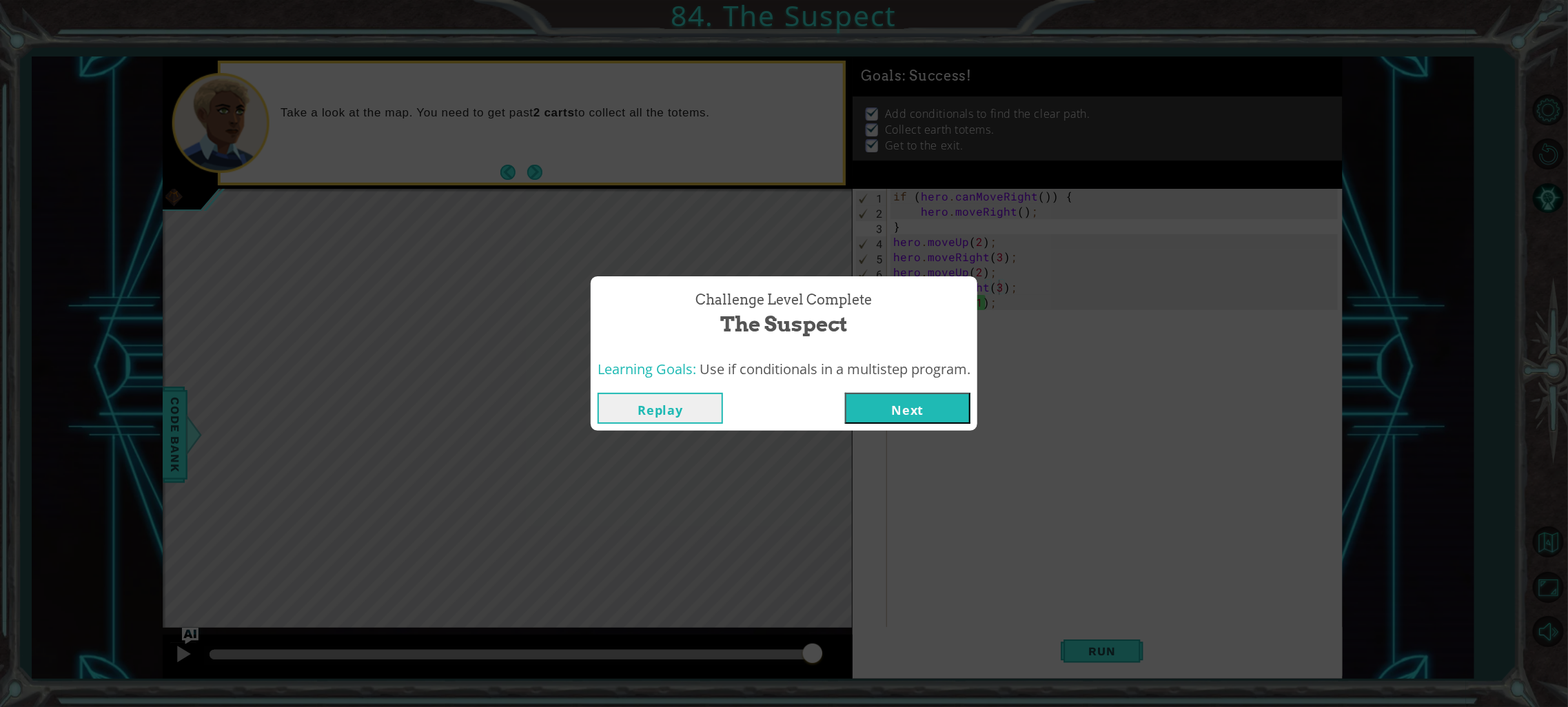
click at [945, 409] on button "Next" at bounding box center [908, 408] width 125 height 31
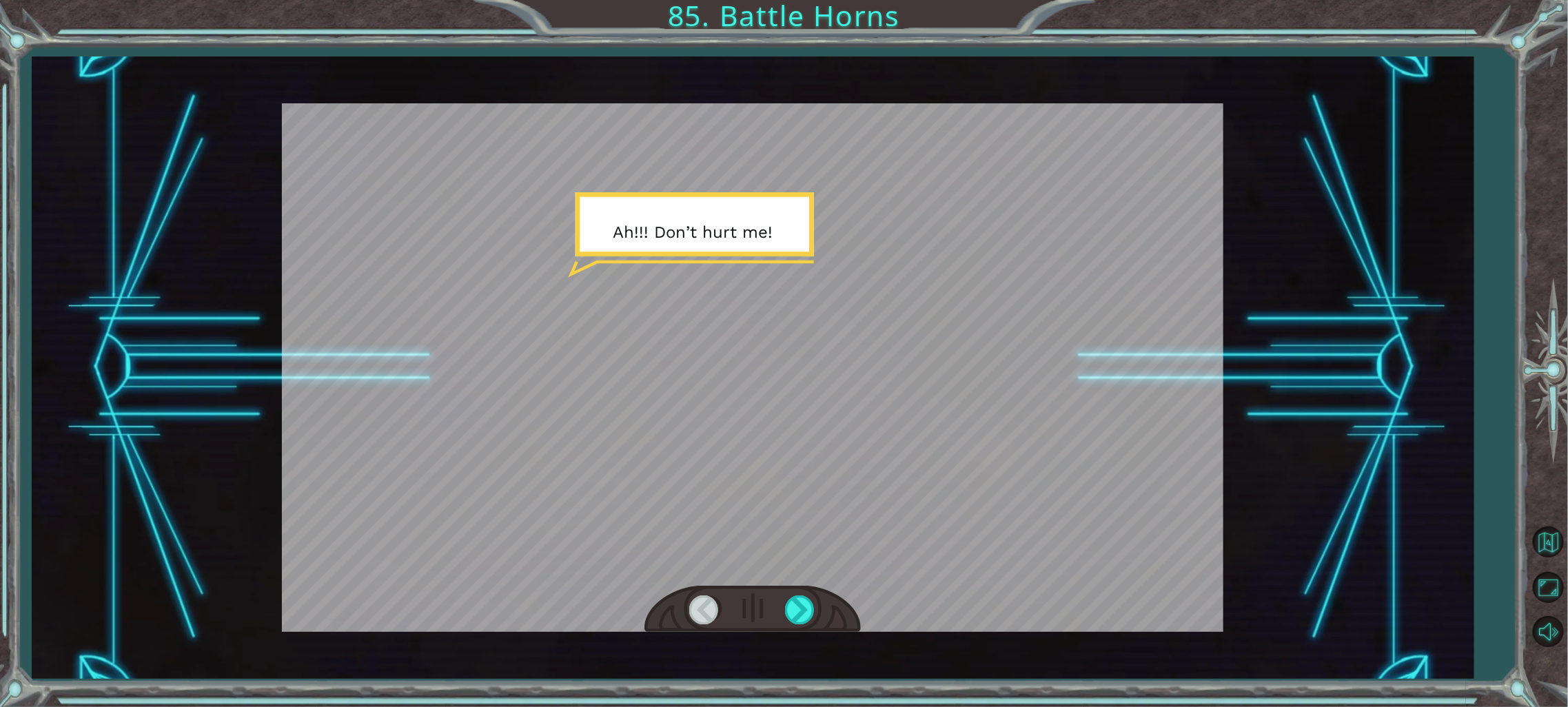
click at [938, 400] on div at bounding box center [753, 367] width 942 height 529
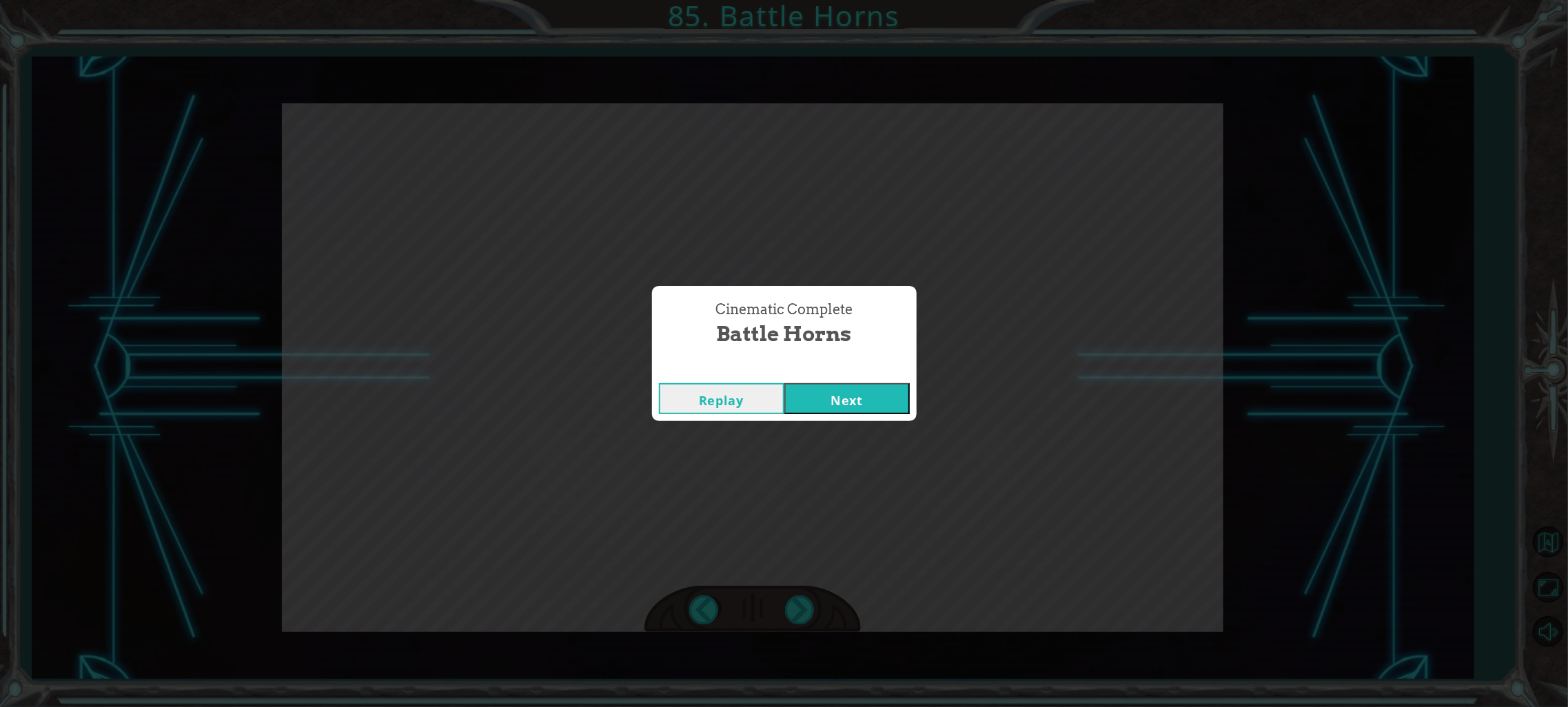
click at [893, 404] on button "Next" at bounding box center [847, 399] width 125 height 31
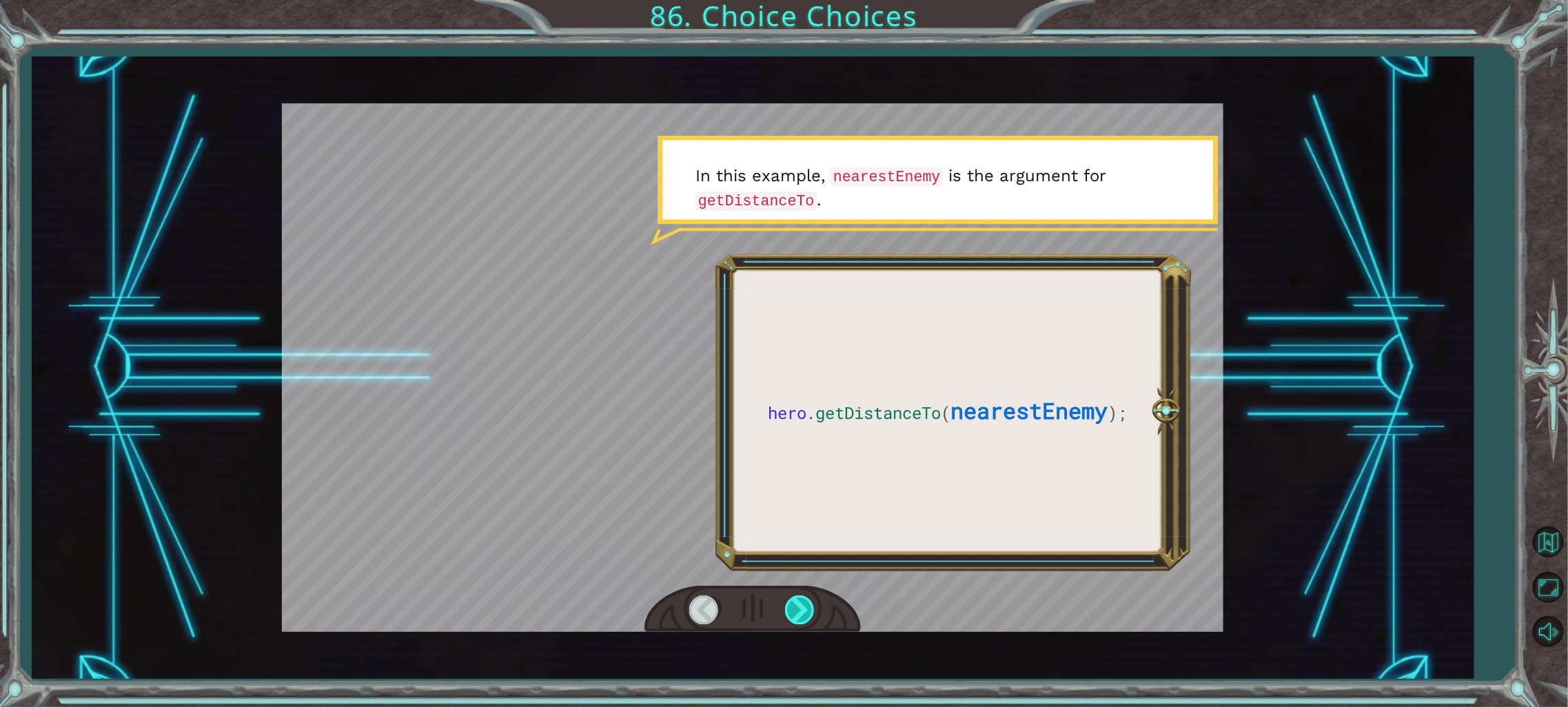
click at [801, 597] on div at bounding box center [801, 609] width 31 height 28
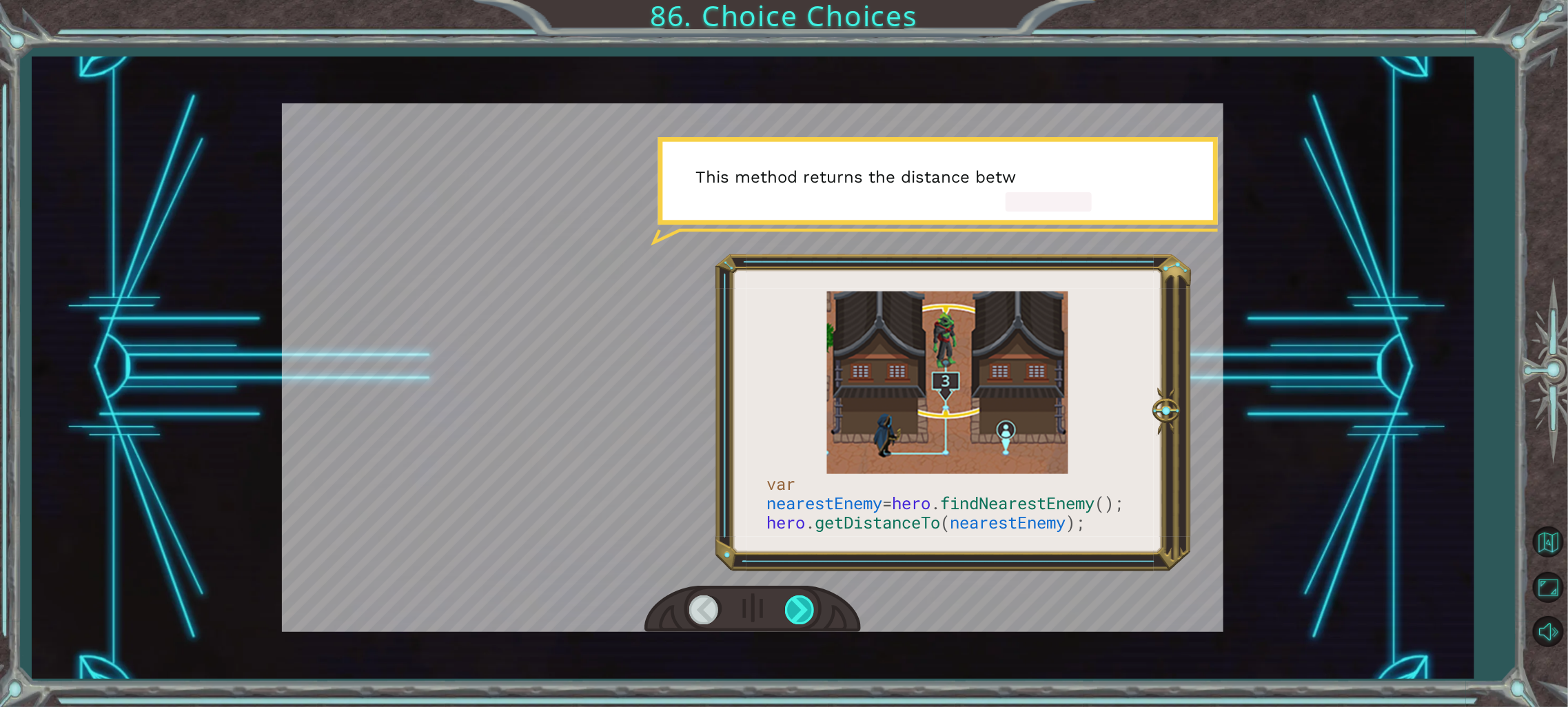
click at [804, 597] on div at bounding box center [801, 609] width 31 height 28
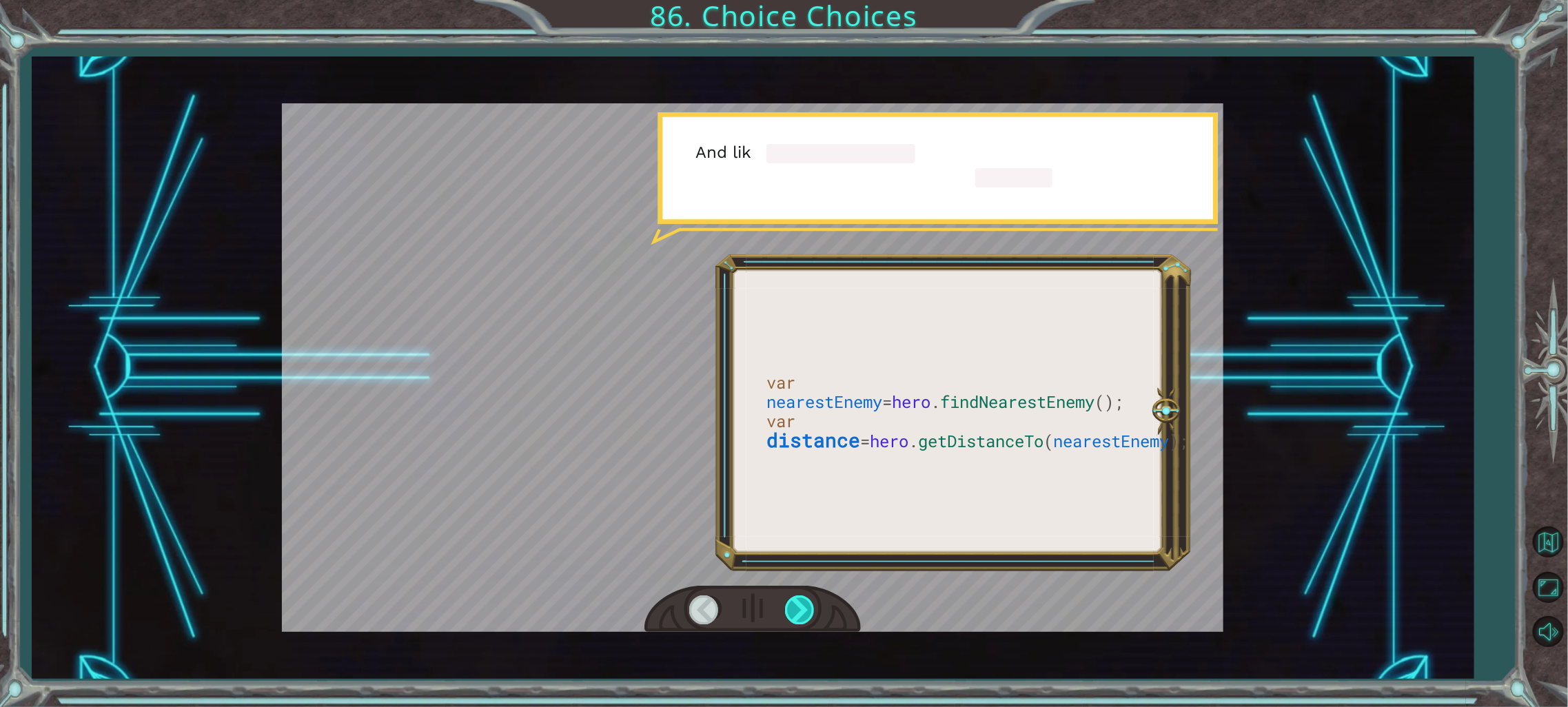
click at [804, 597] on div at bounding box center [801, 609] width 31 height 28
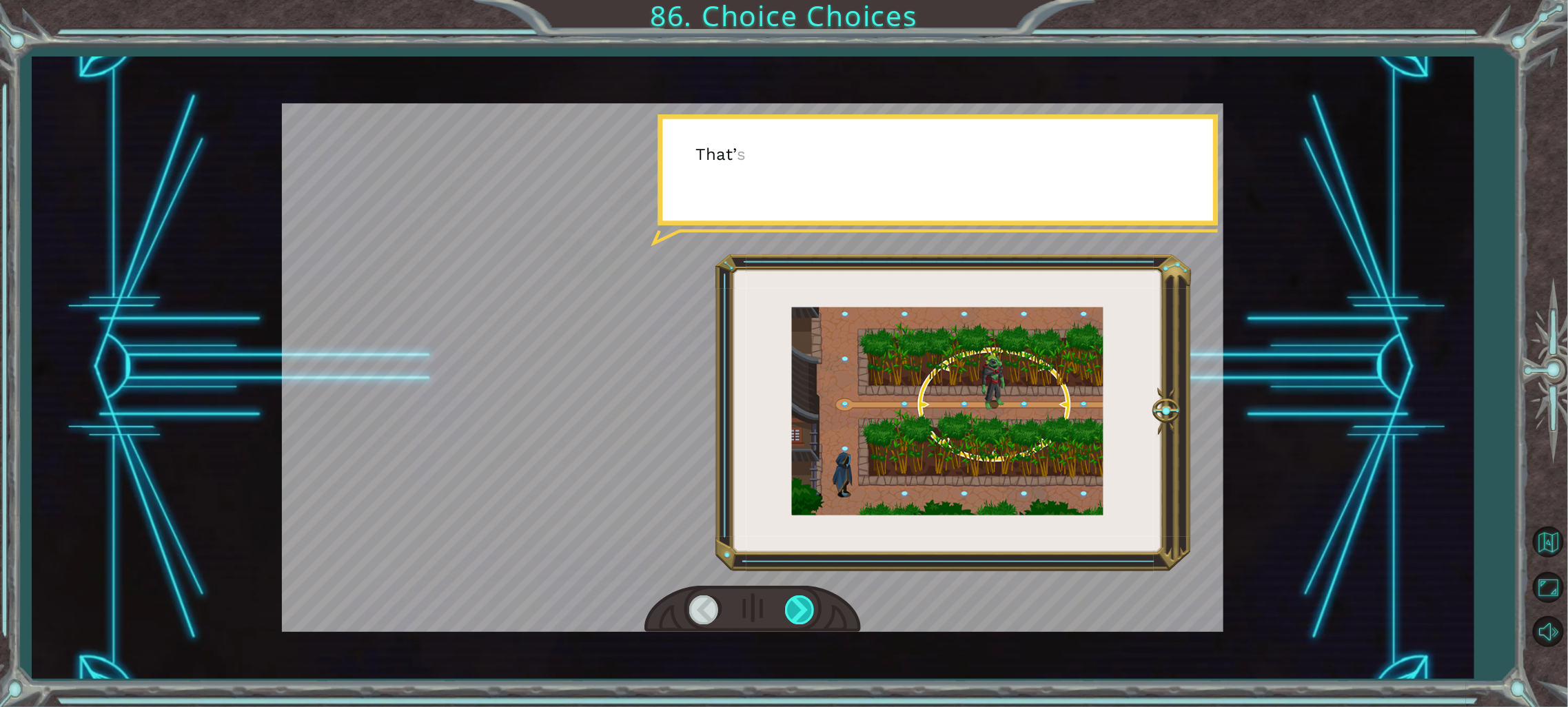
click at [804, 597] on div at bounding box center [801, 609] width 31 height 28
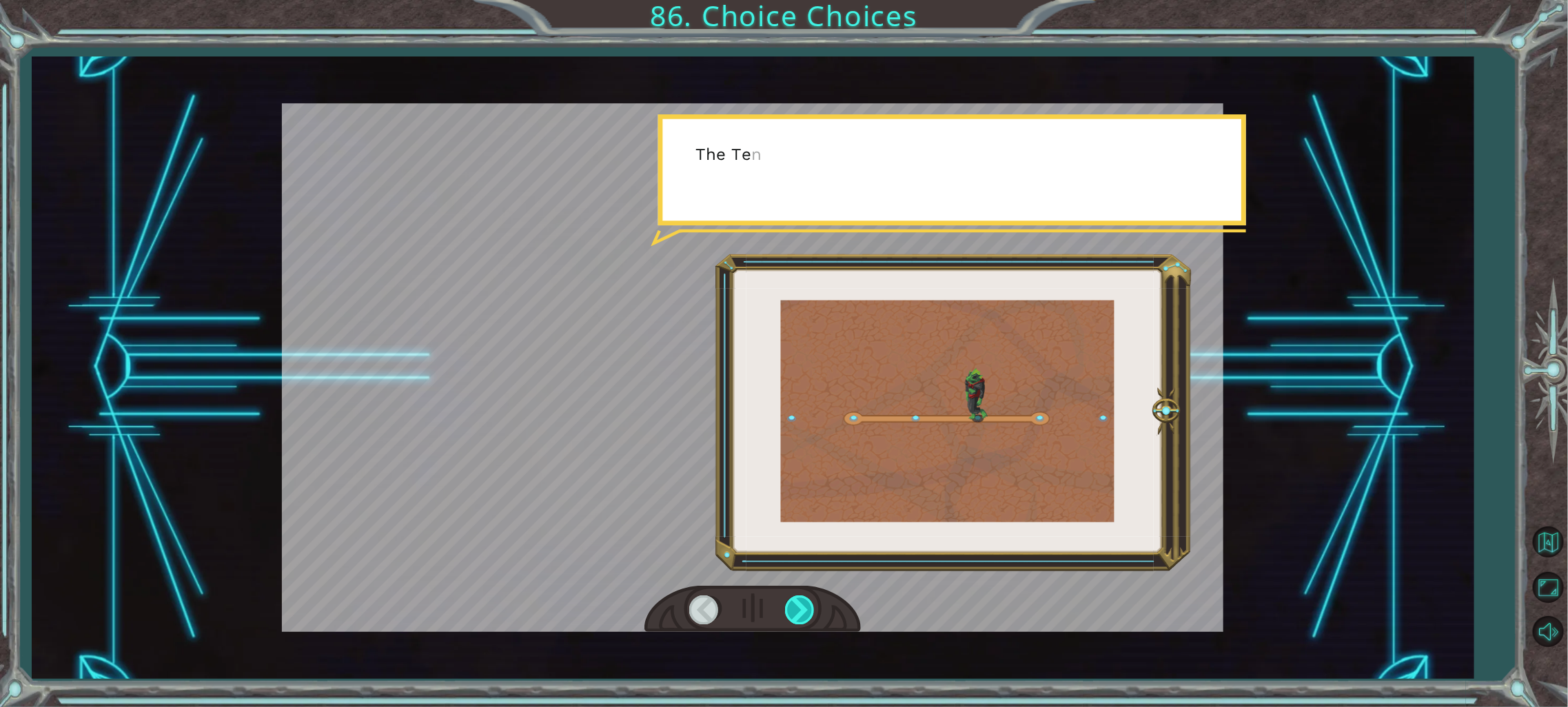
click at [804, 597] on div at bounding box center [801, 609] width 31 height 28
